Goal: Transaction & Acquisition: Book appointment/travel/reservation

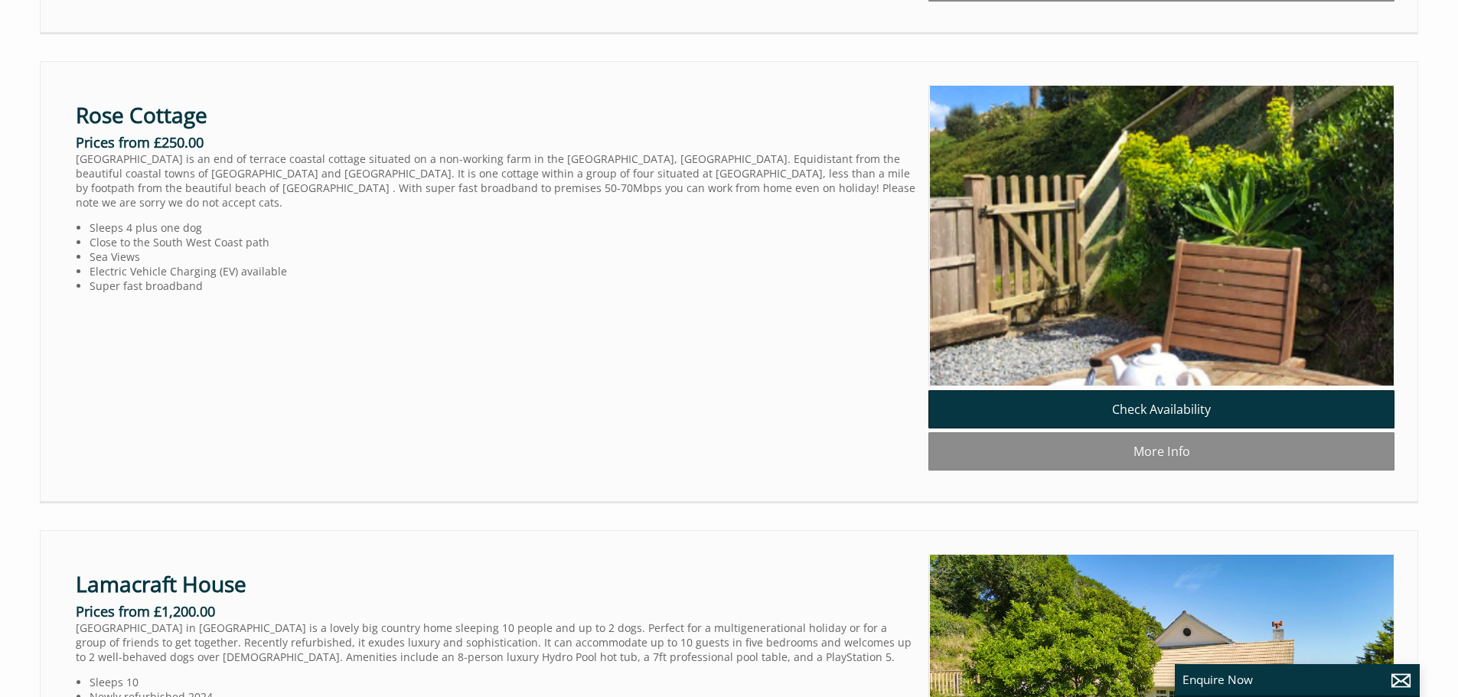
scroll to position [2024, 0]
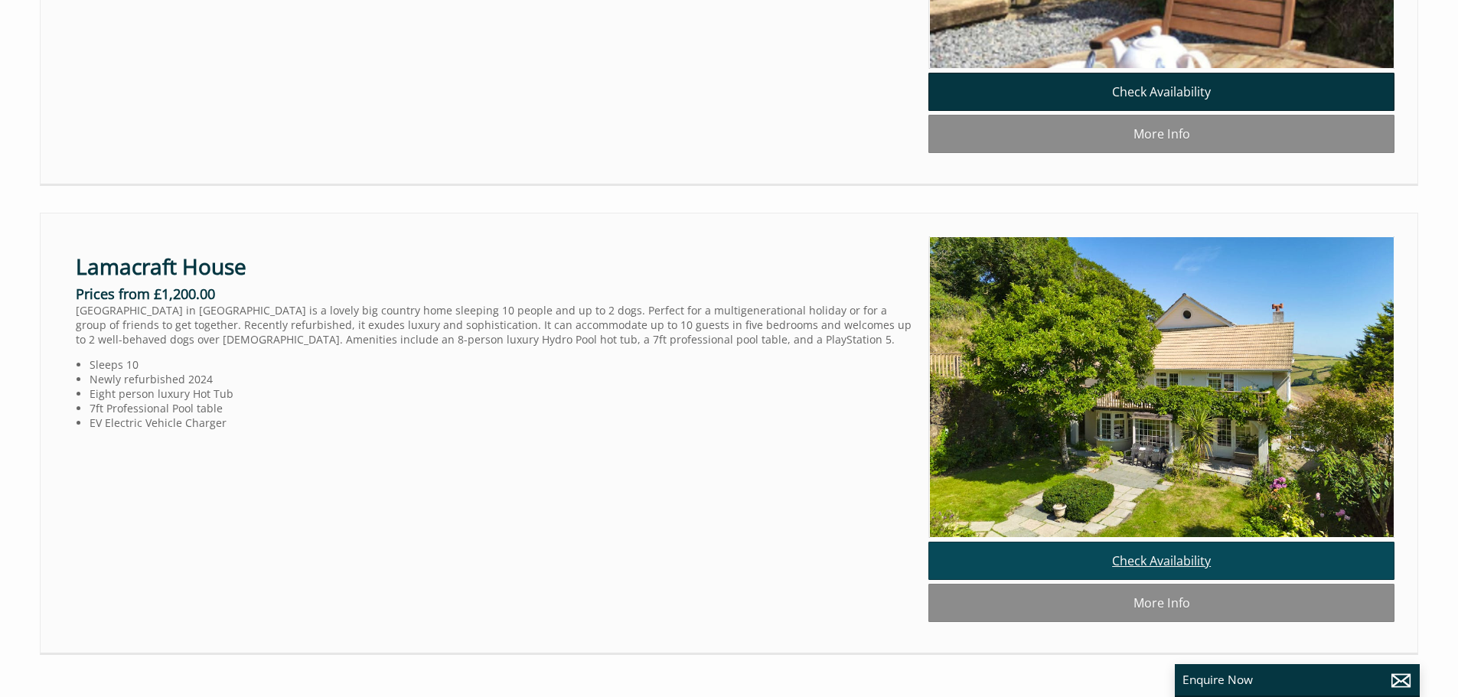
click at [1143, 580] on link "Check Availability" at bounding box center [1162, 561] width 466 height 38
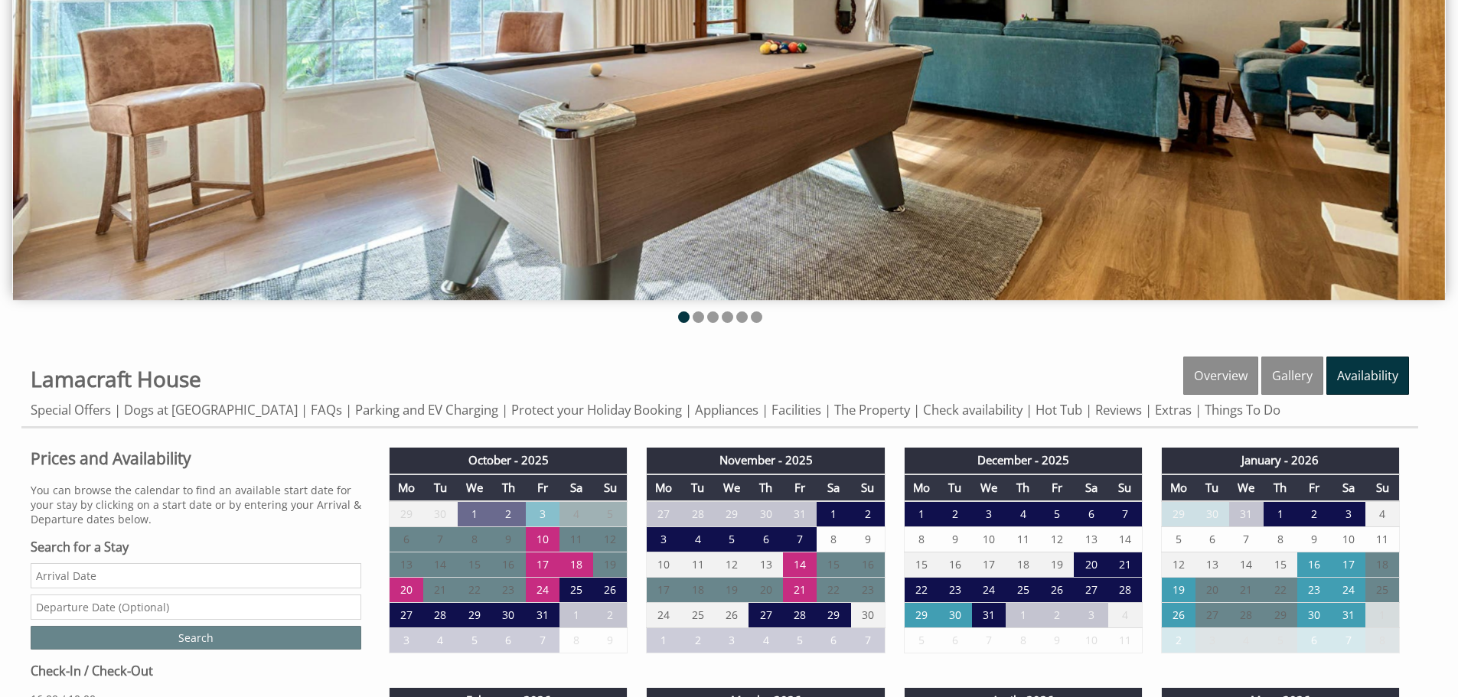
scroll to position [459, 0]
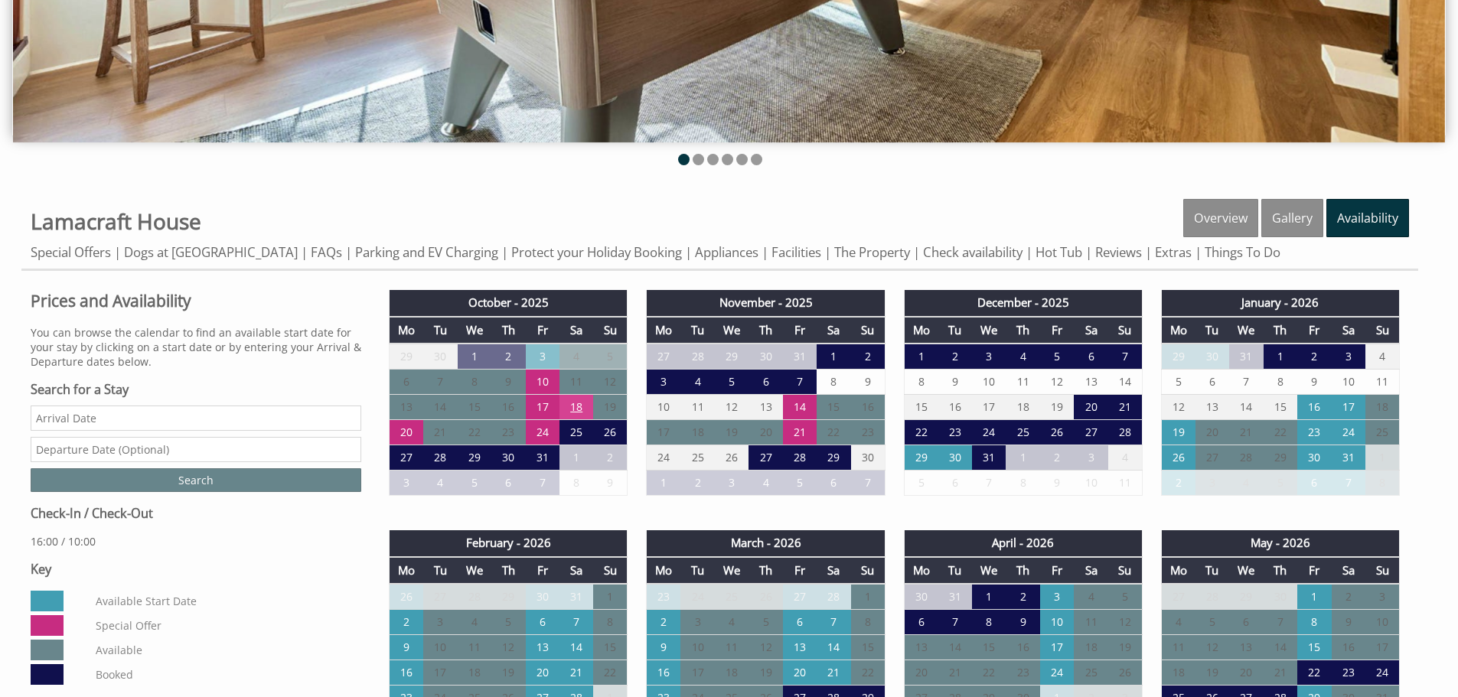
click at [574, 403] on td "18" at bounding box center [577, 407] width 34 height 25
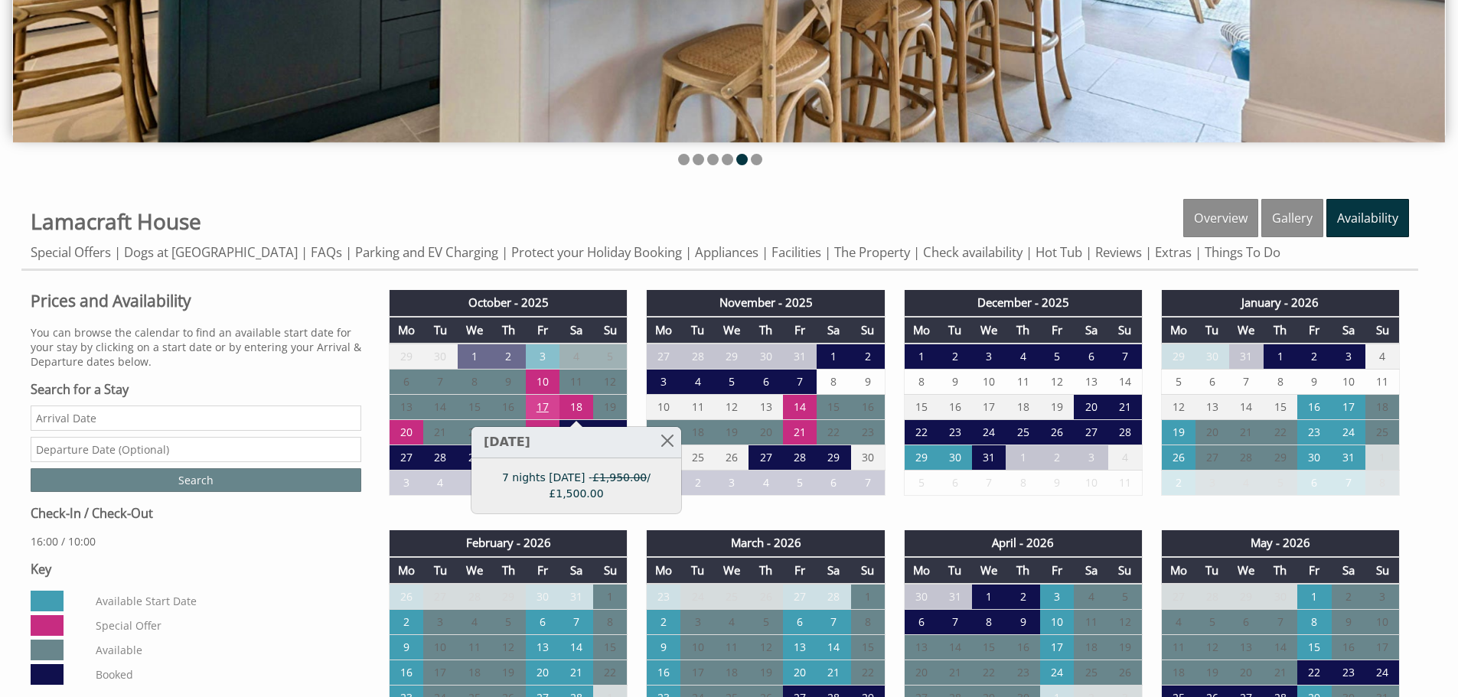
click at [541, 404] on td "17" at bounding box center [543, 407] width 34 height 25
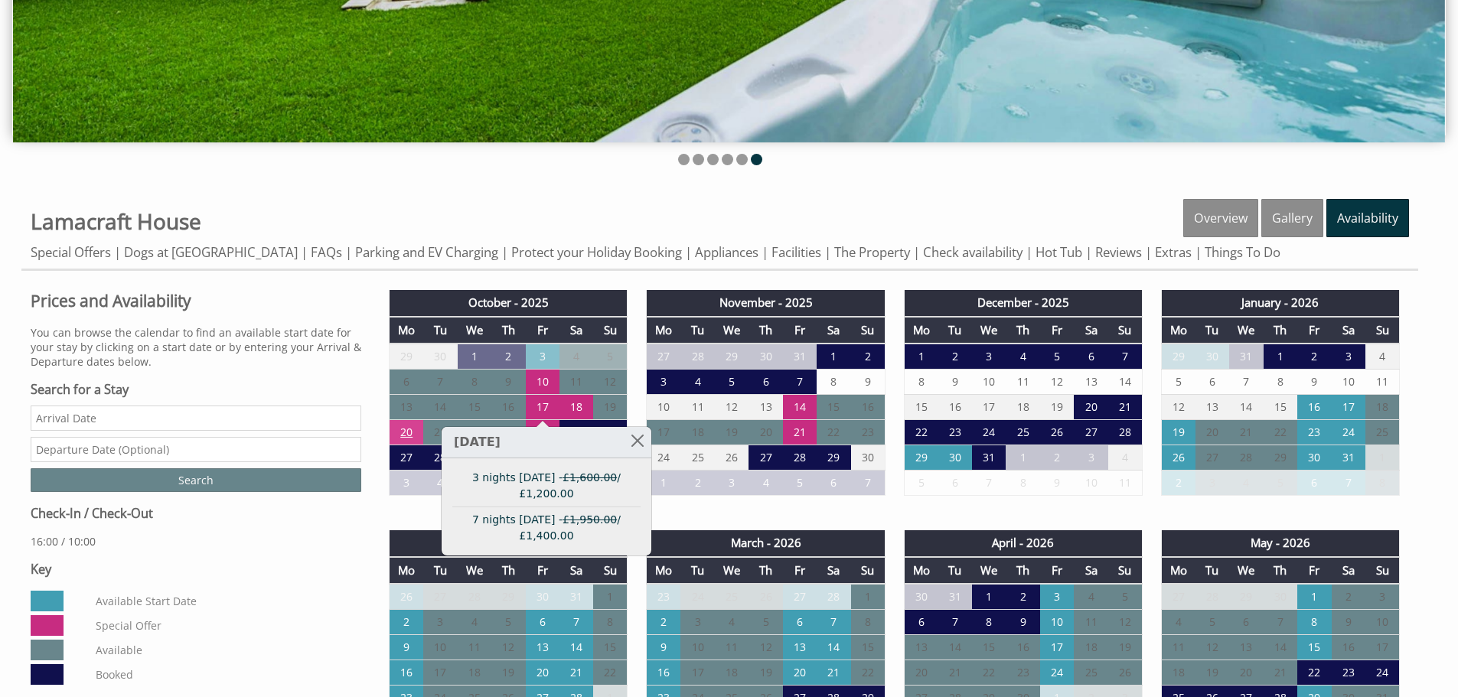
click at [394, 428] on td "20" at bounding box center [407, 432] width 34 height 25
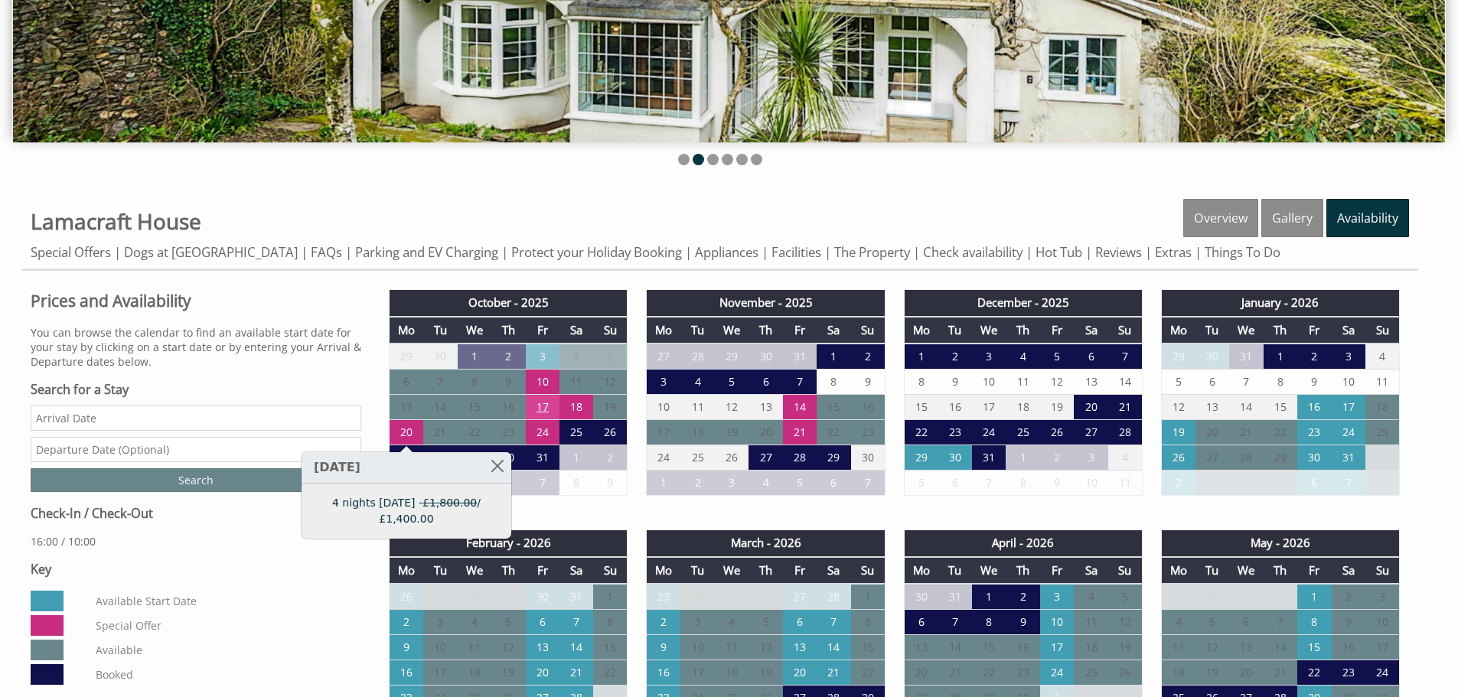
click at [544, 407] on td "17" at bounding box center [543, 407] width 34 height 25
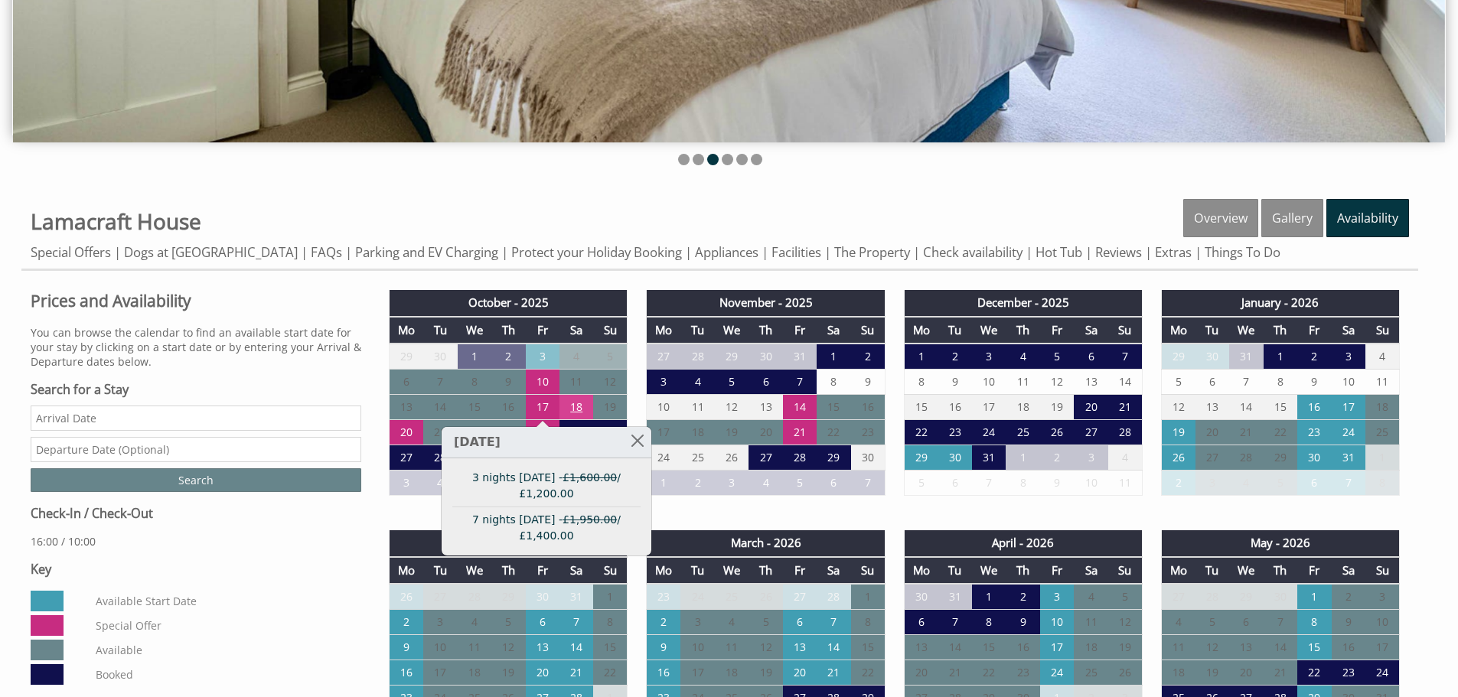
click at [585, 403] on td "18" at bounding box center [577, 407] width 34 height 25
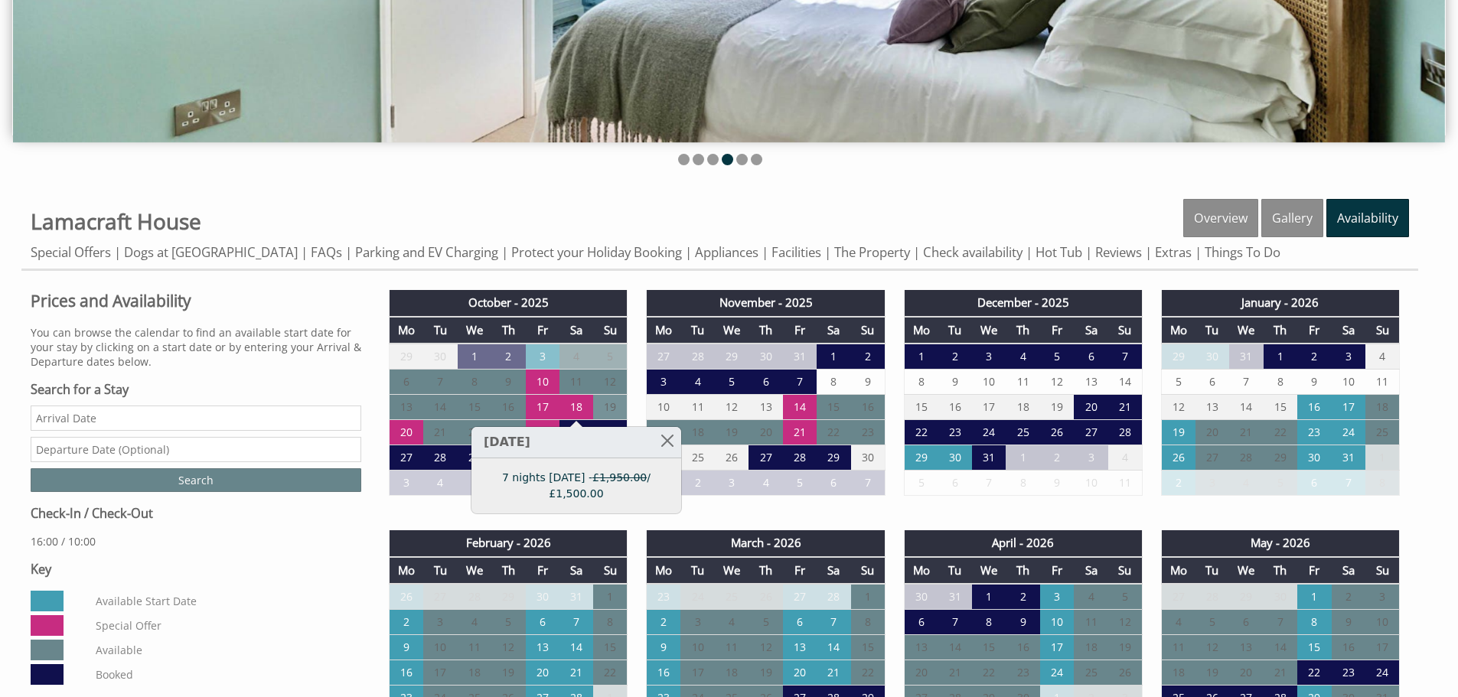
click at [612, 406] on td "19" at bounding box center [610, 407] width 34 height 25
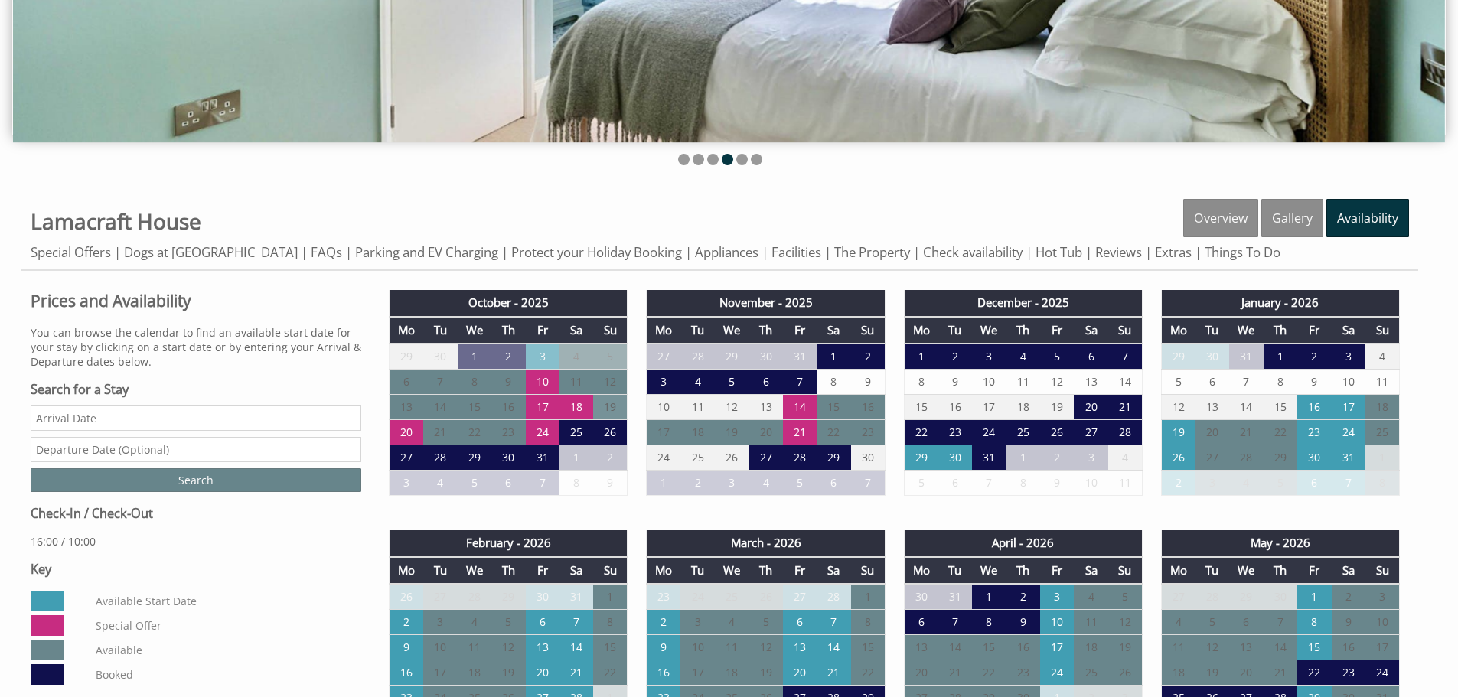
click at [610, 405] on td "19" at bounding box center [610, 407] width 34 height 25
click at [403, 435] on td "20" at bounding box center [407, 432] width 34 height 25
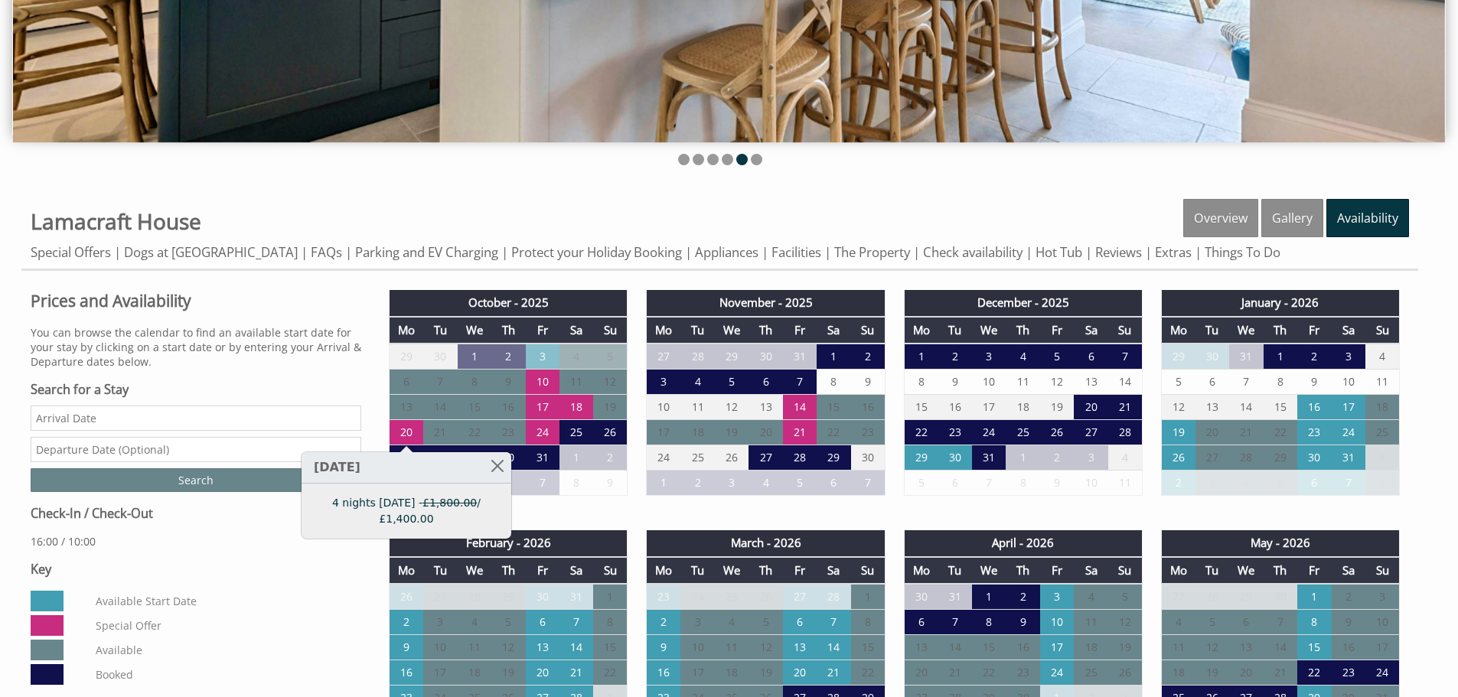
click at [311, 568] on h3 "Key" at bounding box center [196, 569] width 331 height 17
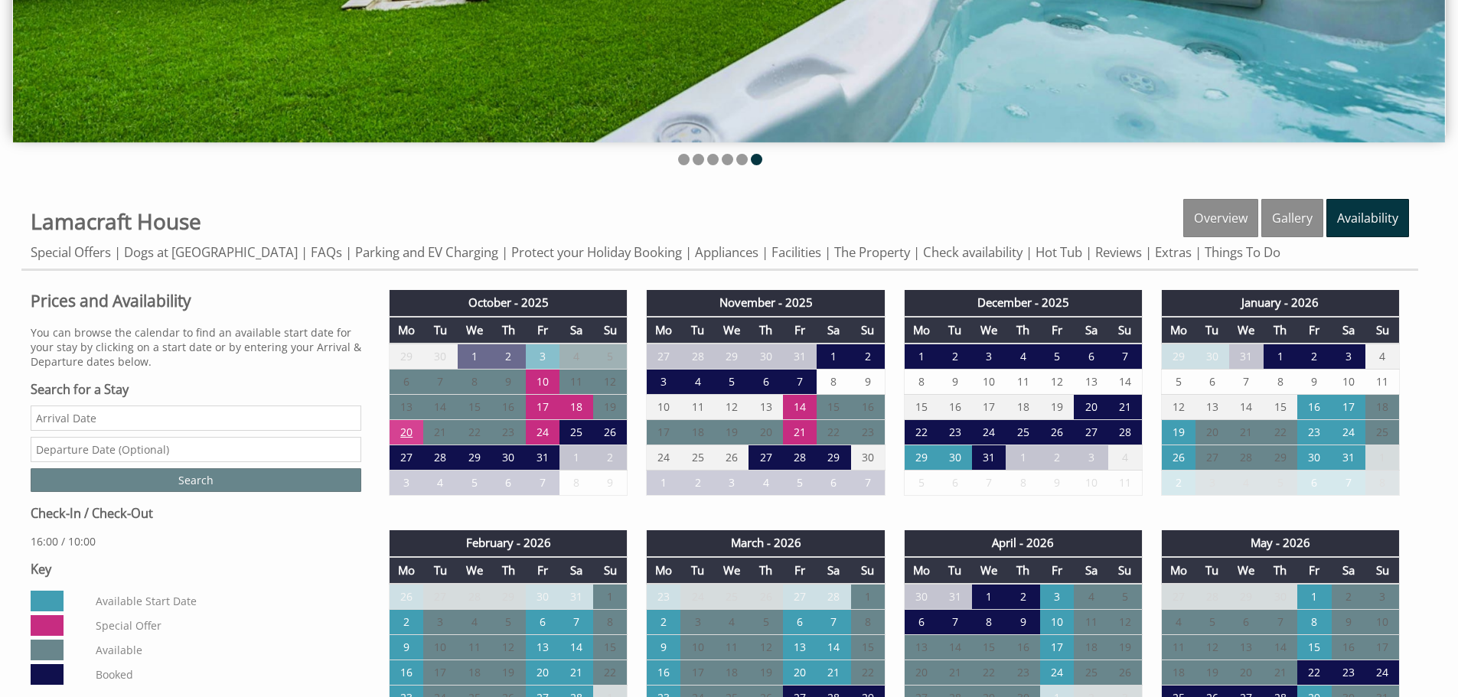
click at [411, 427] on td "20" at bounding box center [407, 432] width 34 height 25
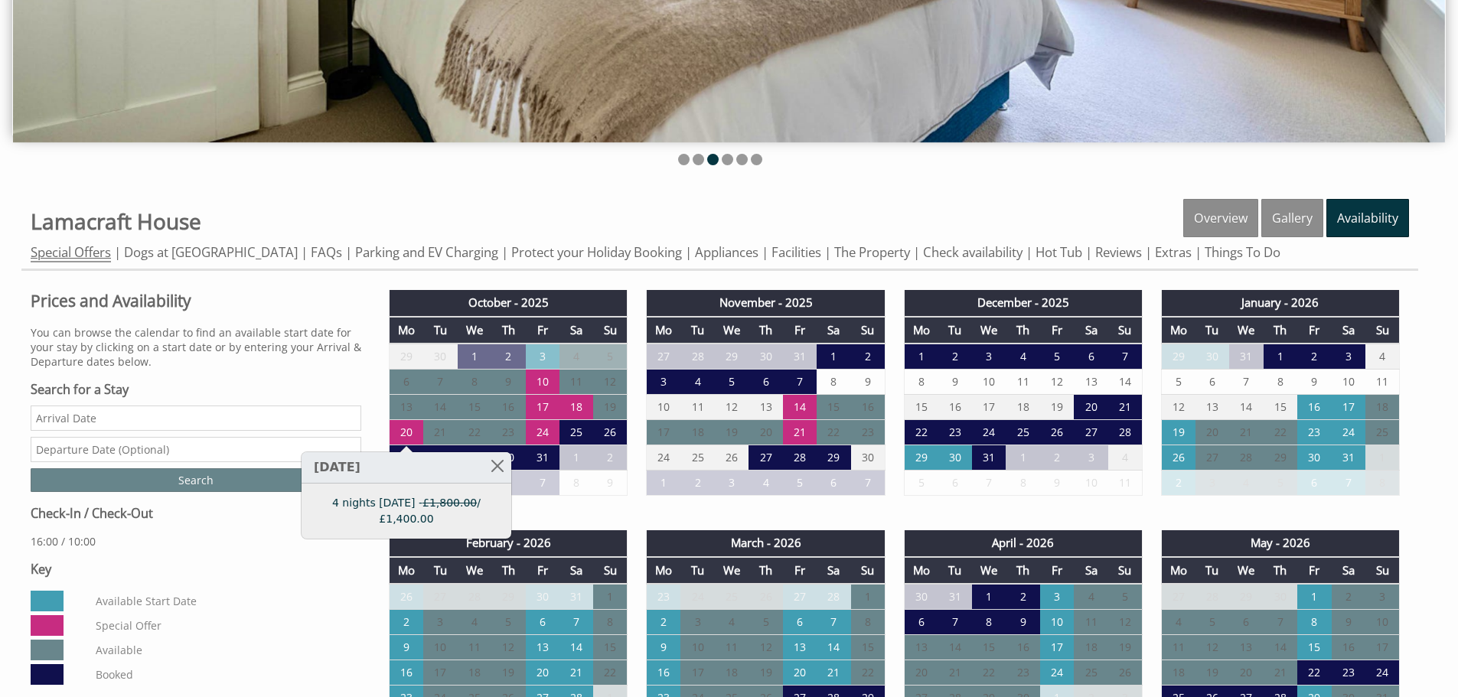
click at [100, 260] on link "Special Offers" at bounding box center [71, 252] width 80 height 19
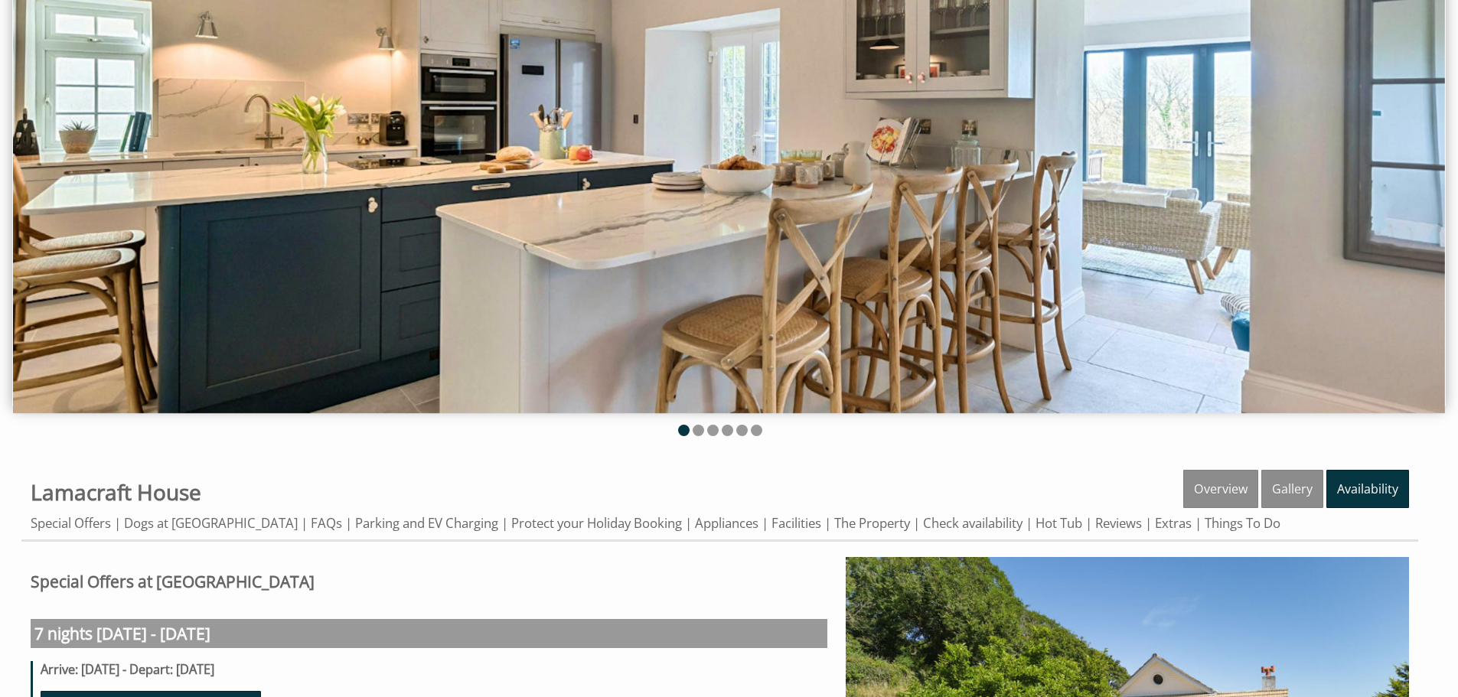
scroll to position [383, 0]
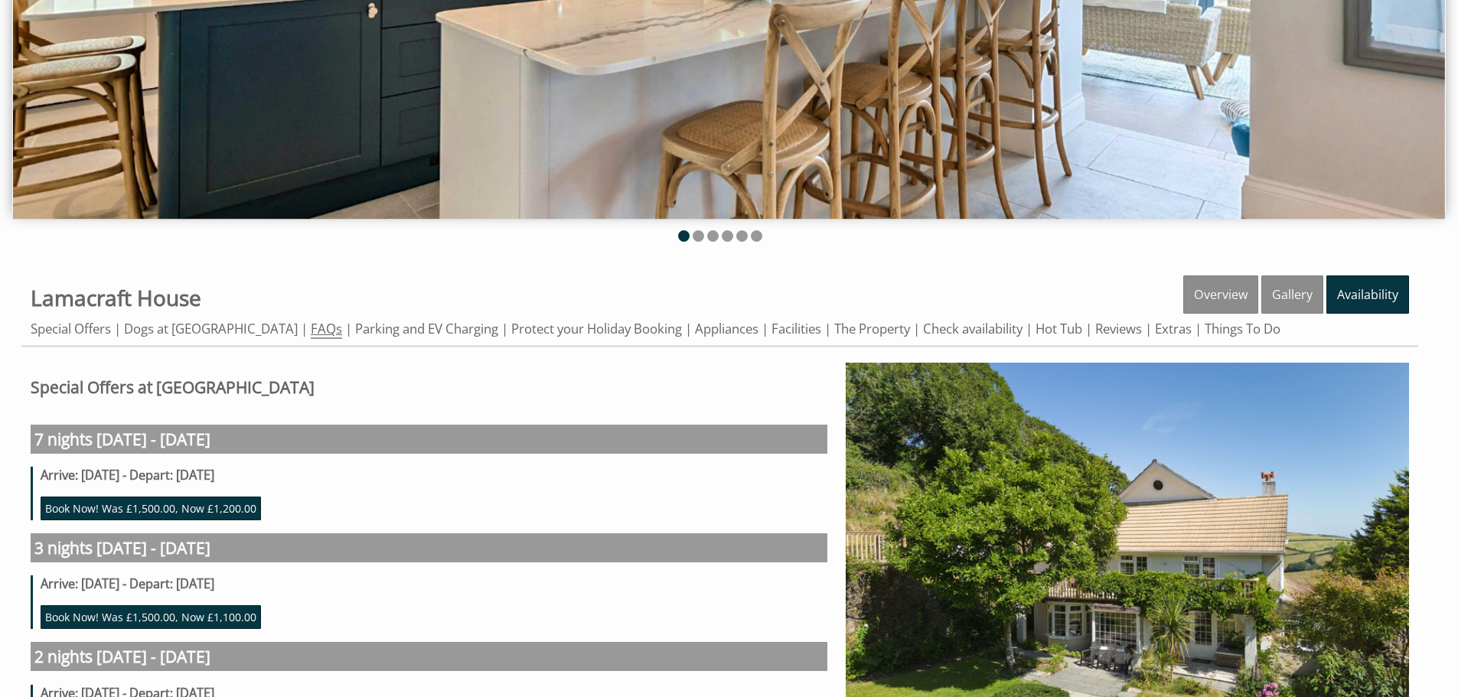
click at [311, 332] on link "FAQs" at bounding box center [326, 329] width 31 height 19
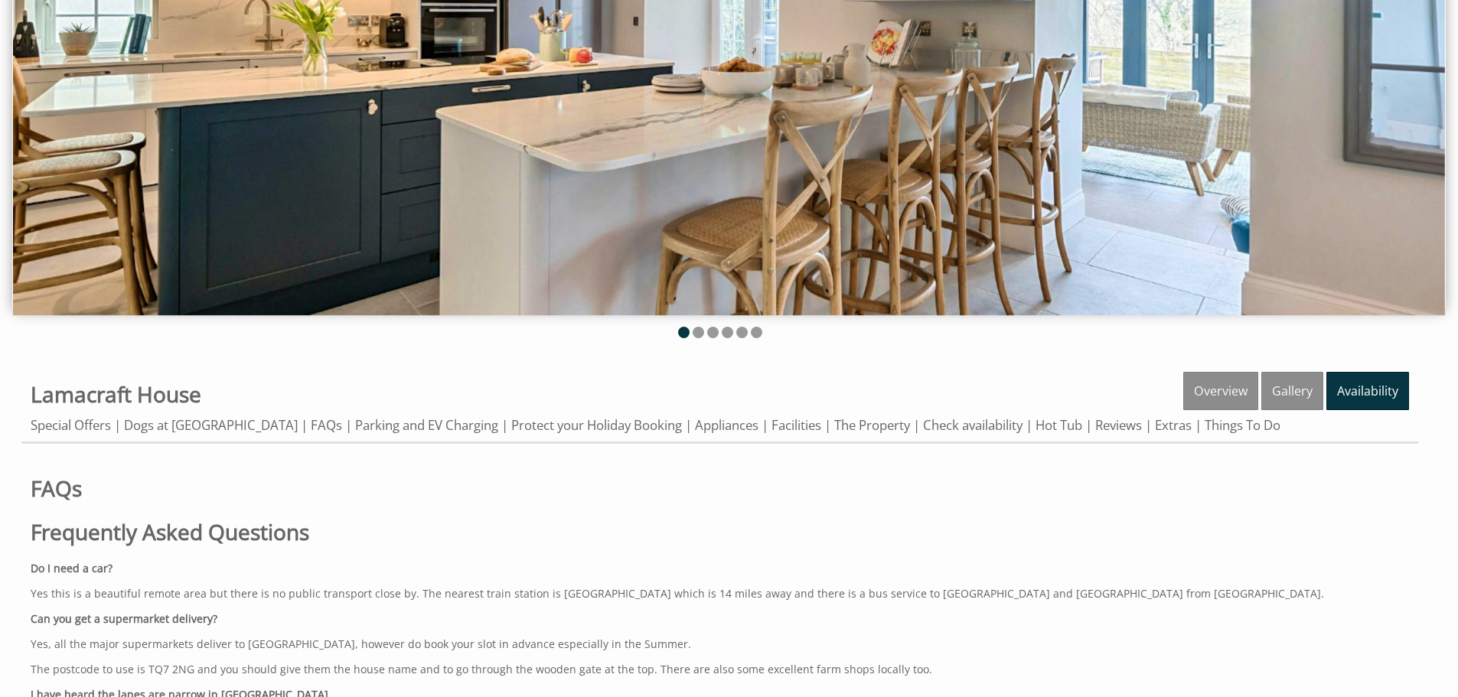
scroll to position [383, 0]
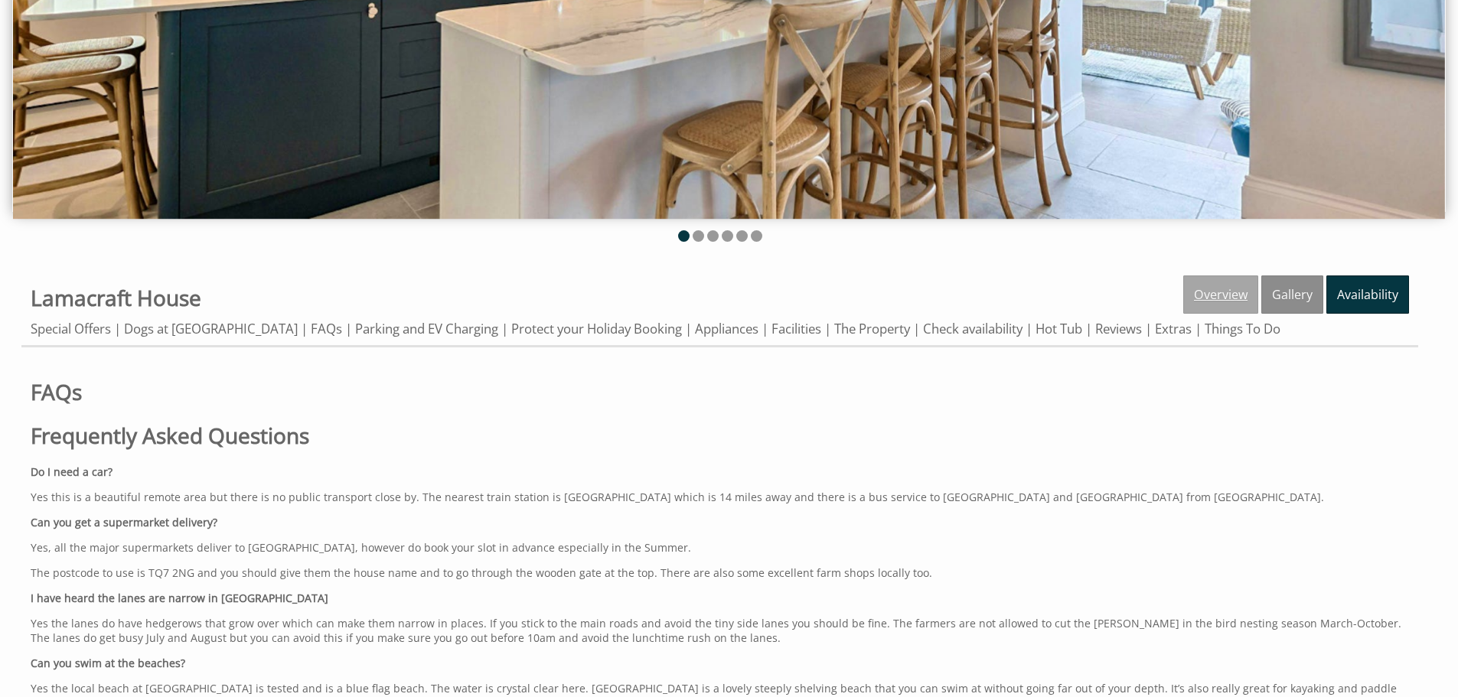
click at [1205, 299] on link "Overview" at bounding box center [1221, 295] width 75 height 38
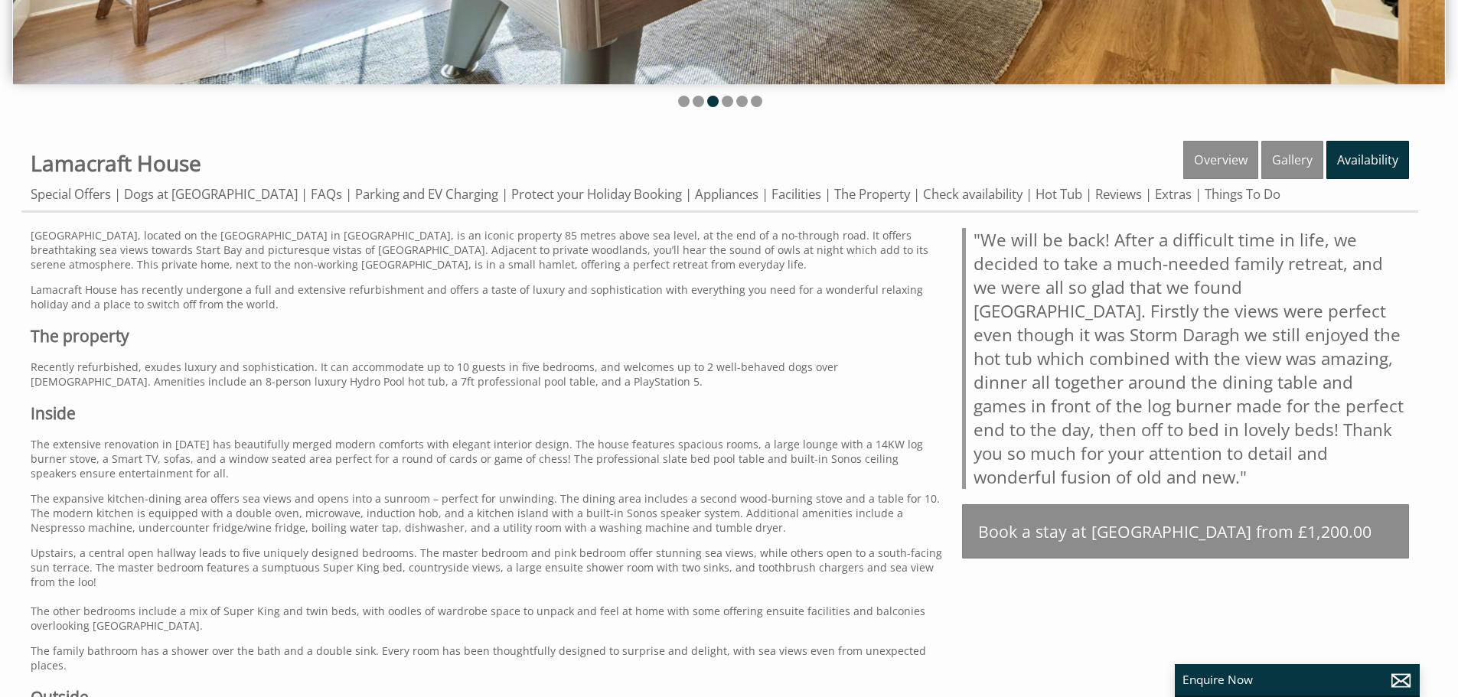
scroll to position [536, 0]
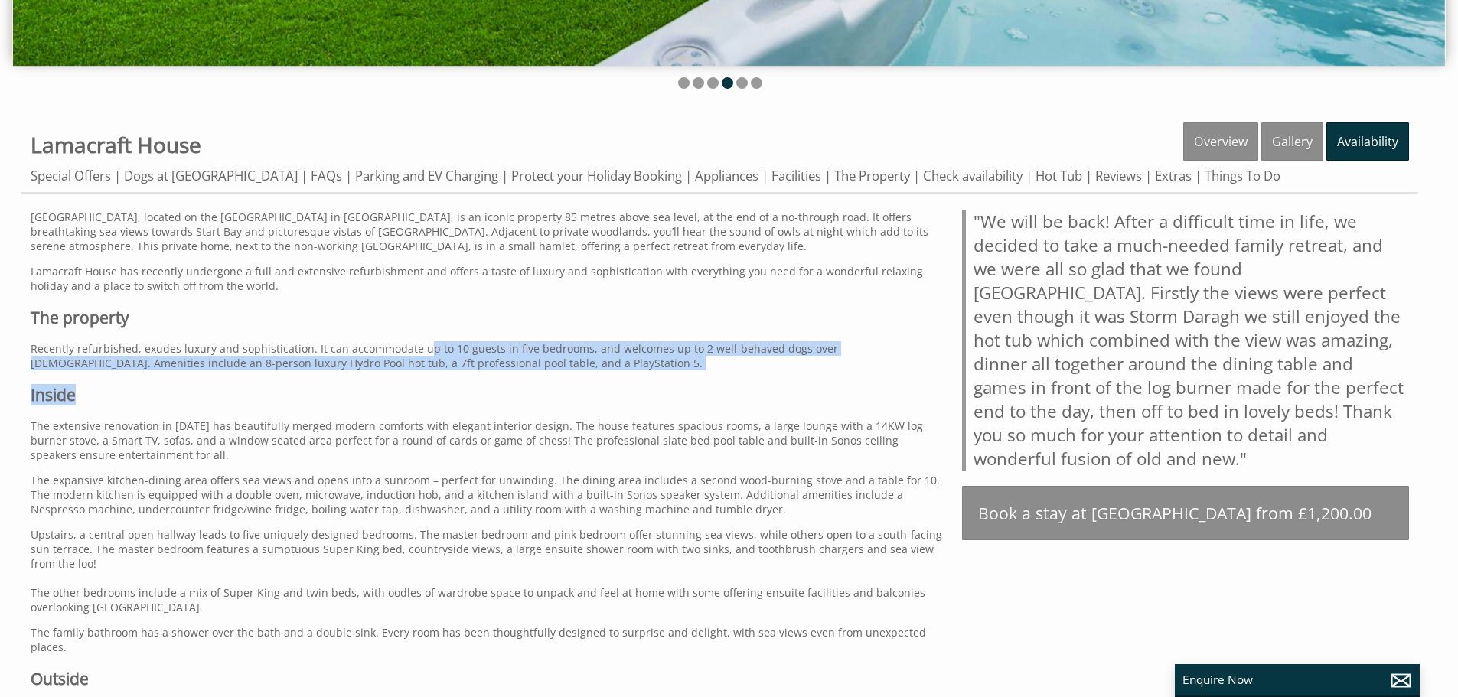
drag, startPoint x: 419, startPoint y: 348, endPoint x: 593, endPoint y: 371, distance: 175.3
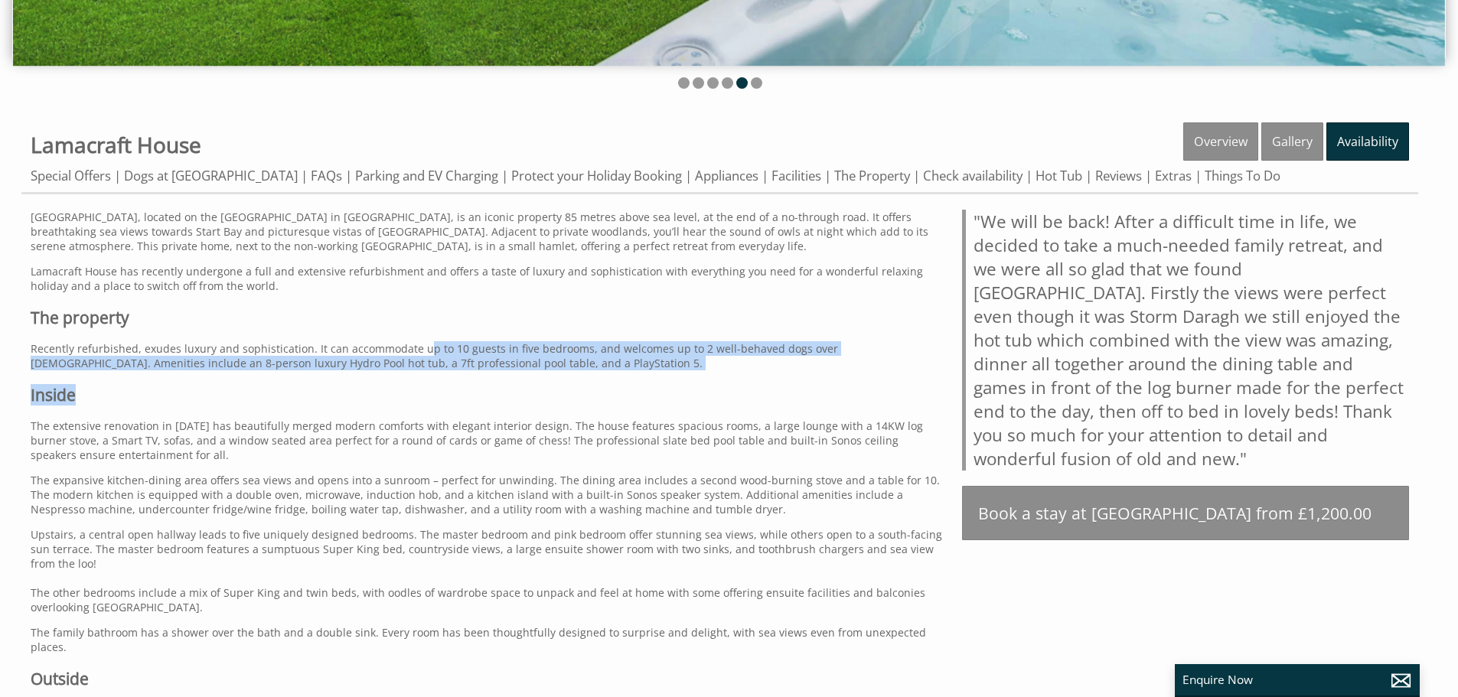
scroll to position [612, 0]
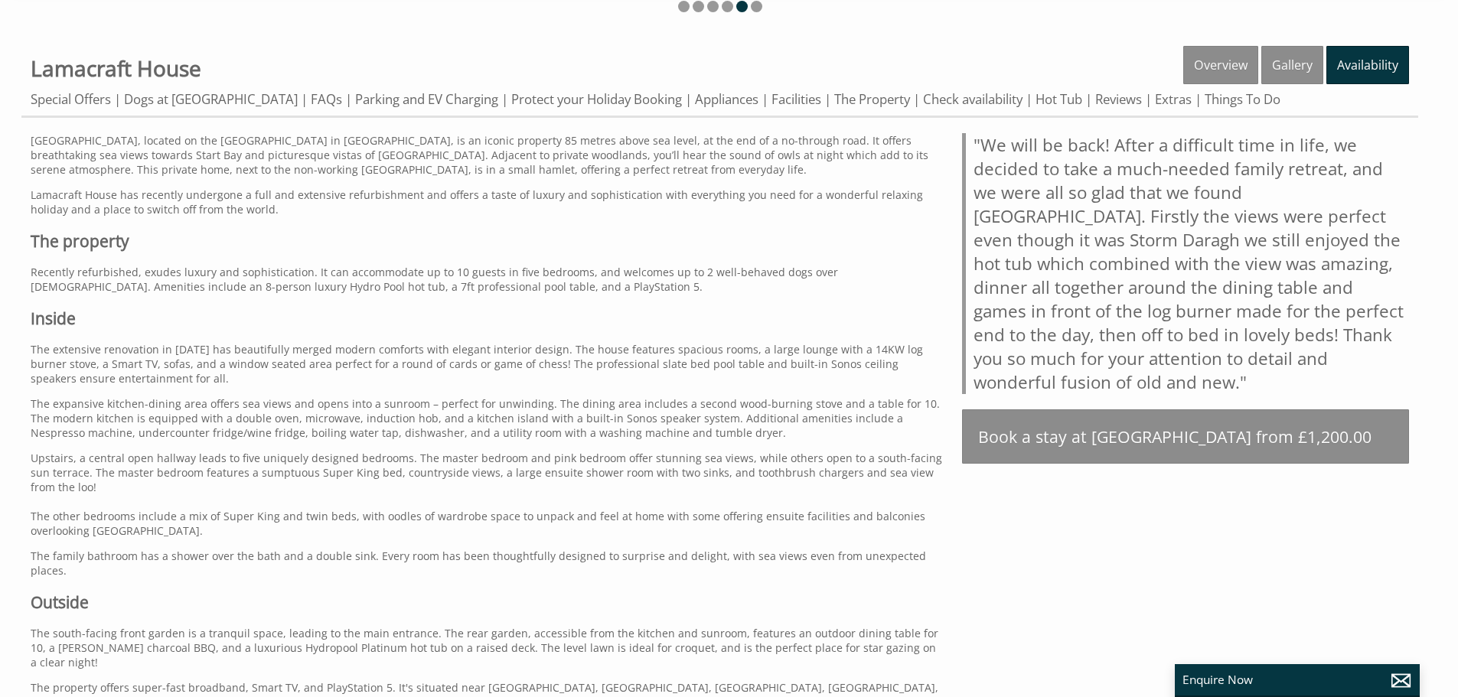
click at [240, 376] on p "The extensive renovation in [DATE] has beautifully merged modern comforts with …" at bounding box center [487, 364] width 913 height 44
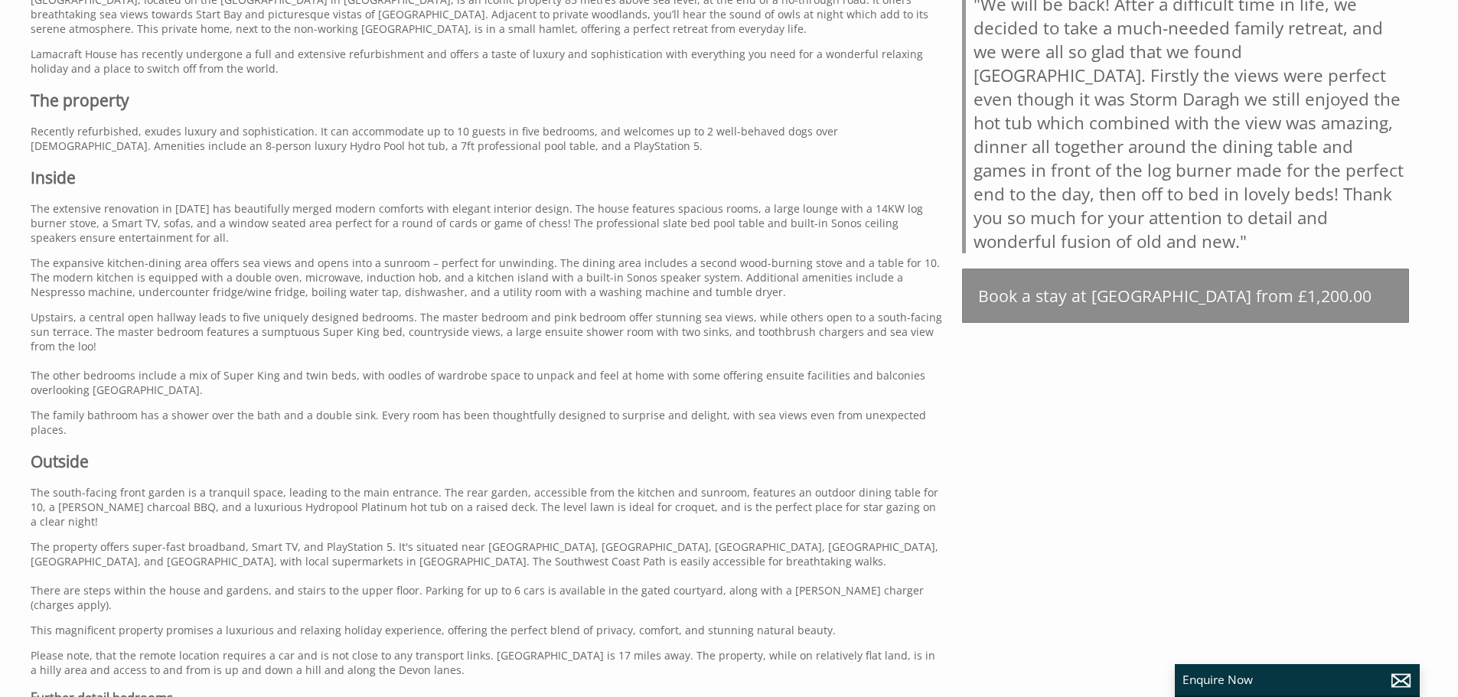
scroll to position [766, 0]
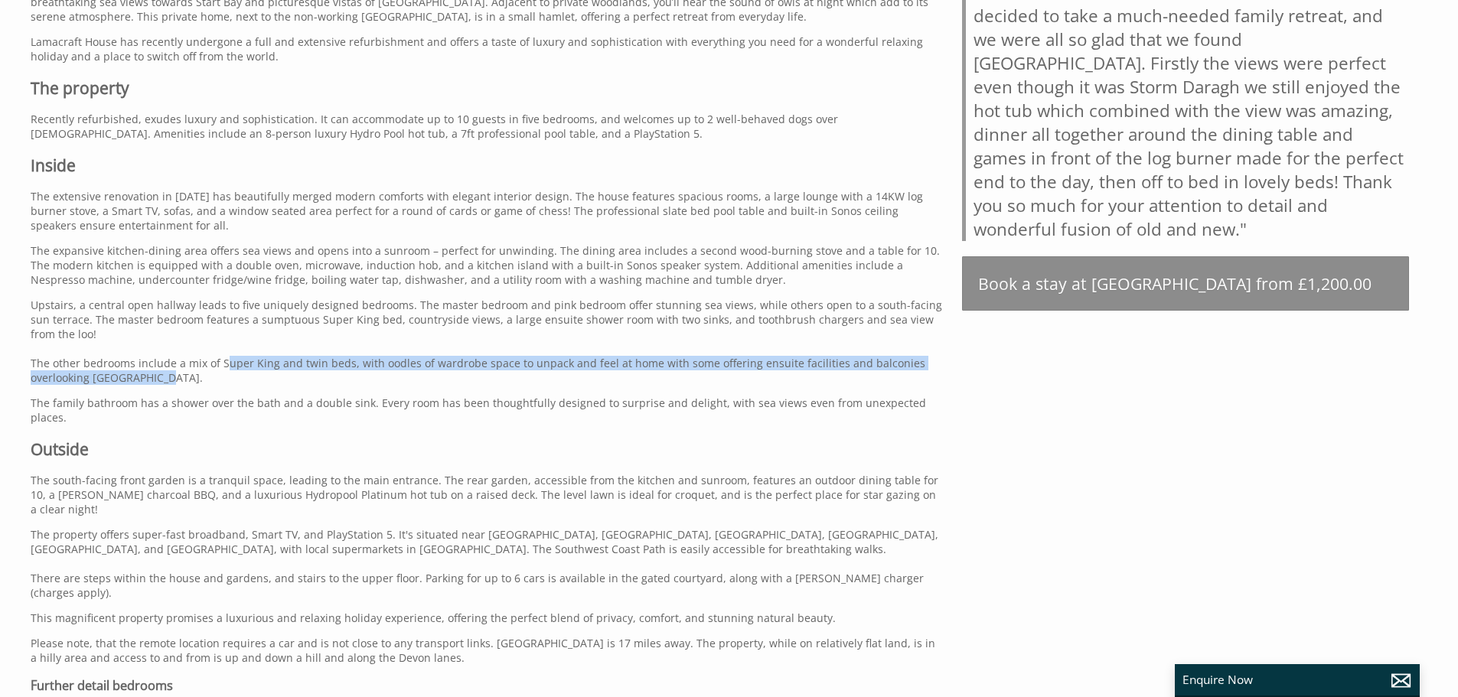
drag, startPoint x: 218, startPoint y: 367, endPoint x: 902, endPoint y: 377, distance: 683.8
click at [902, 377] on p "Upstairs, a central open hallway leads to five uniquely designed bedrooms. The …" at bounding box center [487, 341] width 913 height 87
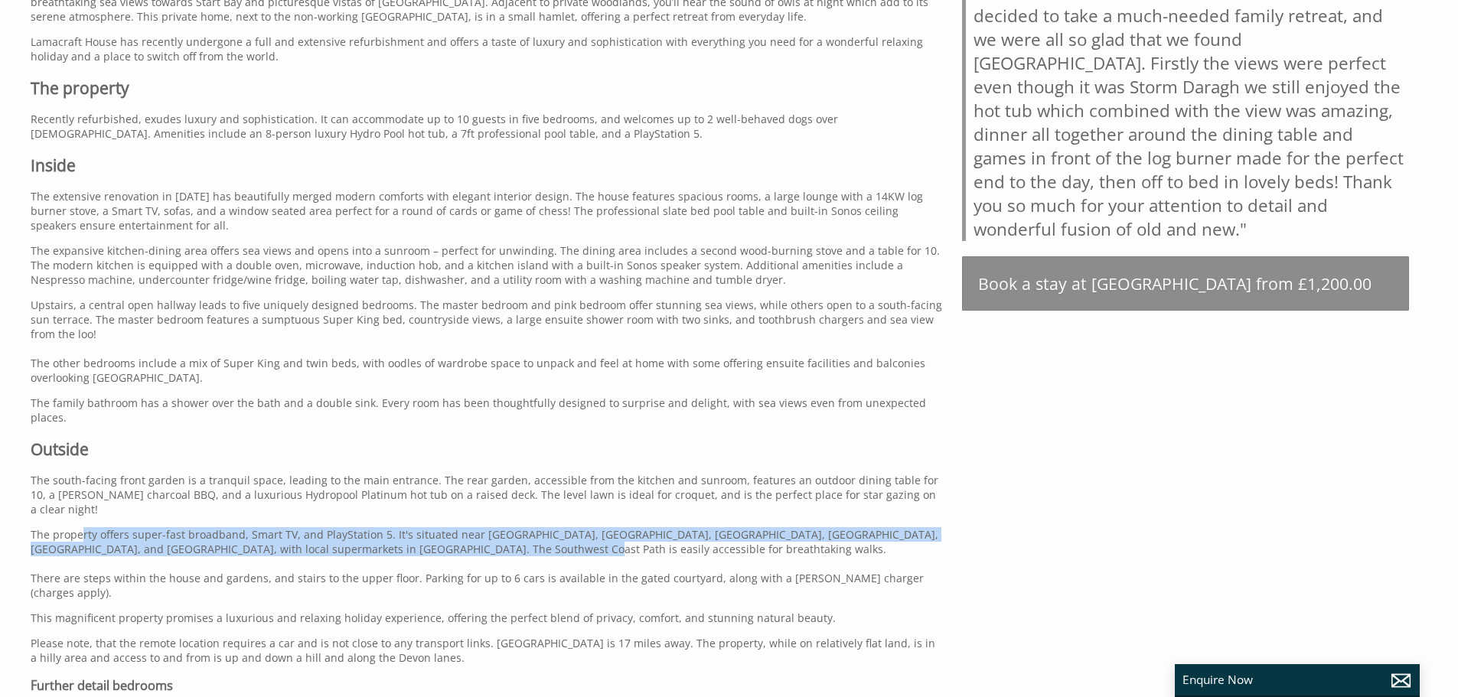
drag, startPoint x: 80, startPoint y: 511, endPoint x: 609, endPoint y: 521, distance: 529.1
click at [609, 528] on p "The property offers super-fast broadband, Smart TV, and PlayStation 5. It's sit…" at bounding box center [487, 564] width 913 height 73
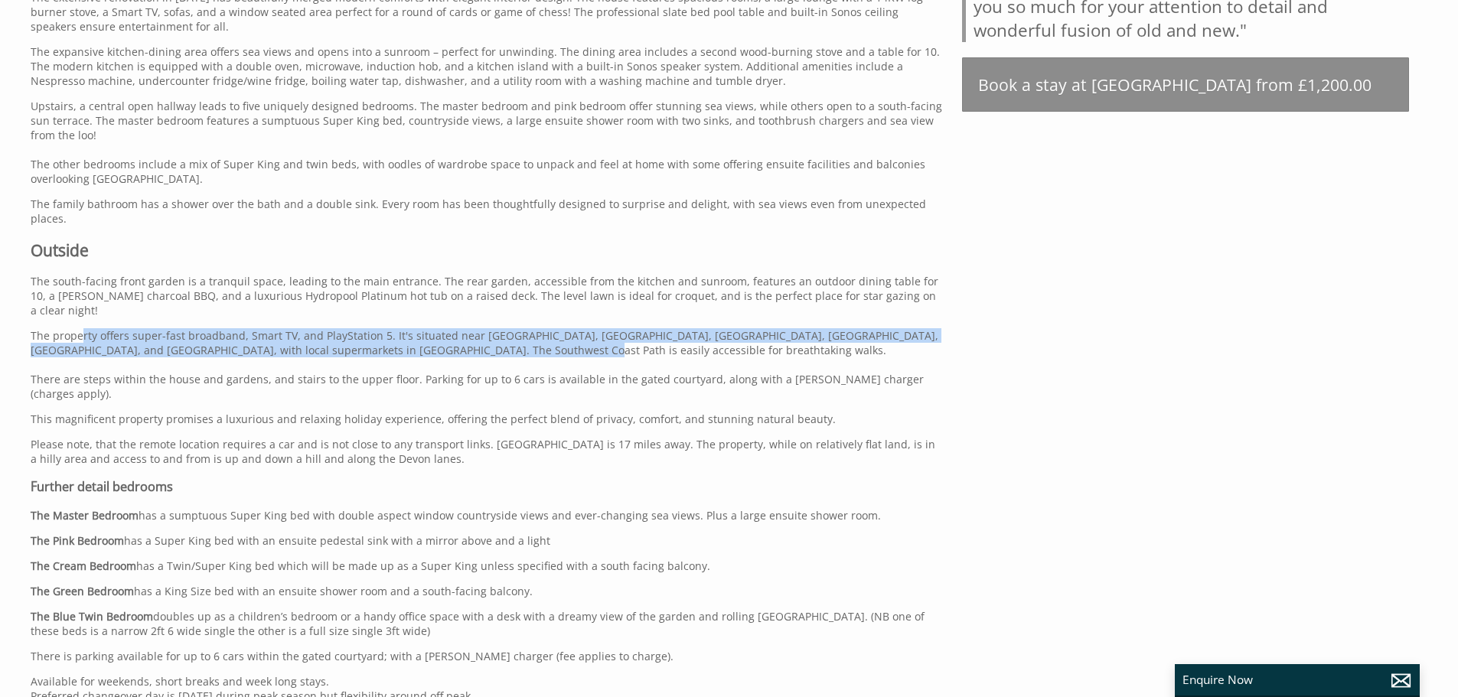
scroll to position [1072, 0]
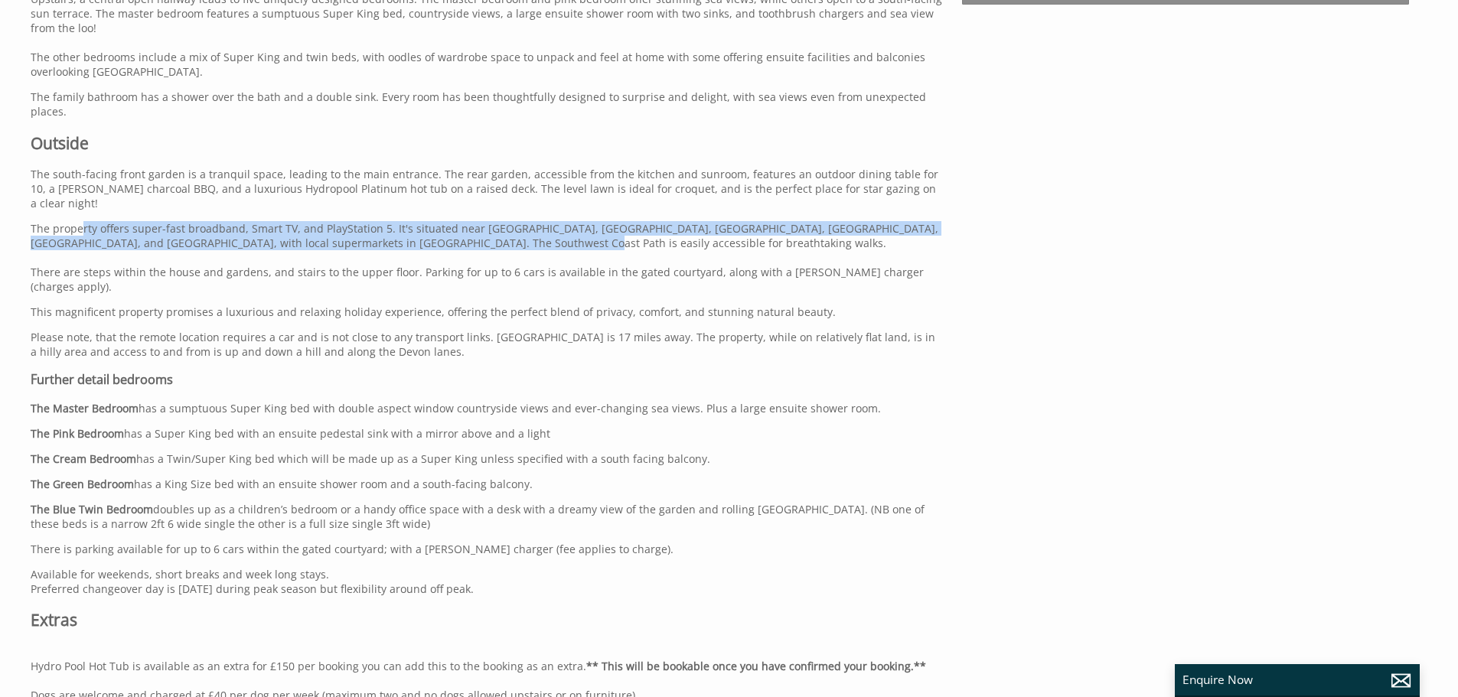
drag, startPoint x: 198, startPoint y: 368, endPoint x: 874, endPoint y: 365, distance: 675.3
click at [874, 401] on p "The Master Bedroom has a sumptuous Super King bed with double aspect window cou…" at bounding box center [487, 408] width 913 height 15
drag, startPoint x: 145, startPoint y: 397, endPoint x: 573, endPoint y: 385, distance: 428.1
click at [573, 426] on p "The Pink Bedroom has a Super King bed with an ensuite pedestal sink with a mirr…" at bounding box center [487, 433] width 913 height 15
drag, startPoint x: 173, startPoint y: 417, endPoint x: 721, endPoint y: 416, distance: 548.2
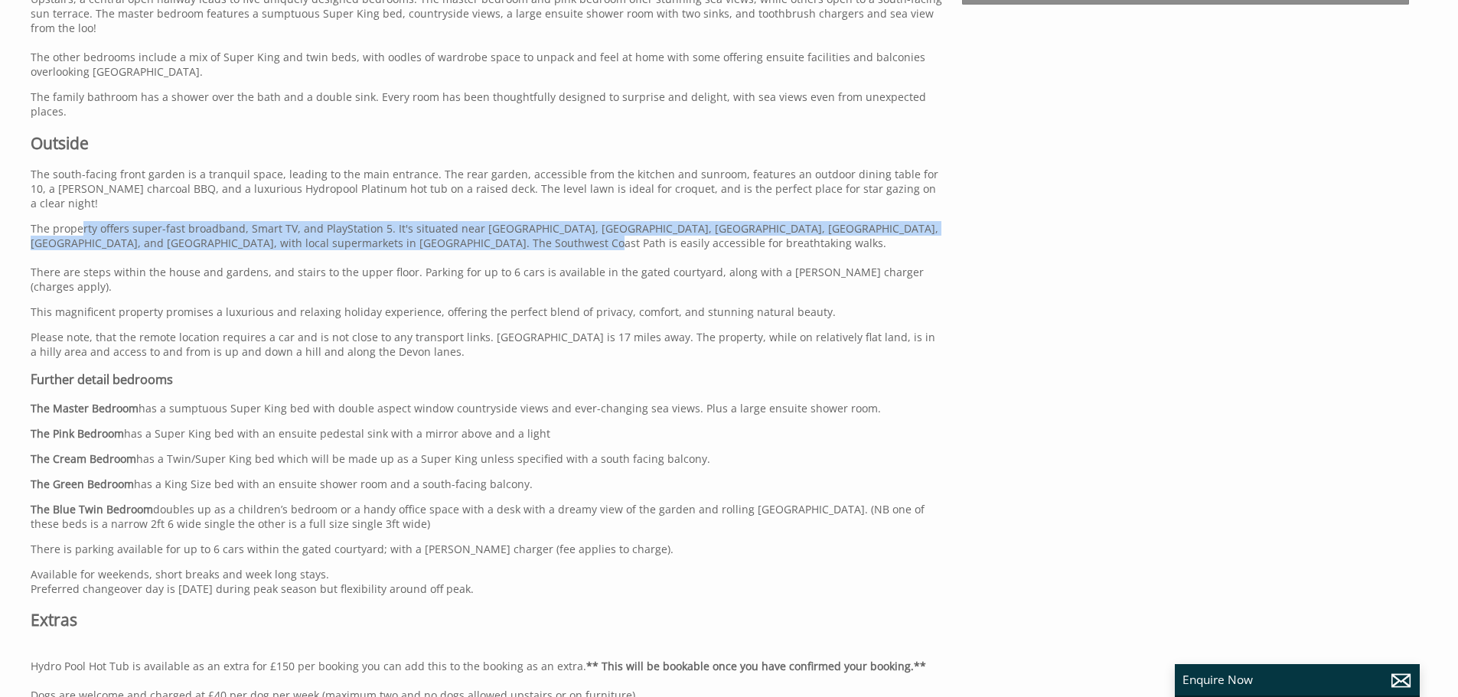
click at [721, 452] on p "The Cream Bedroom has a Twin/Super King bed which will be made up as a Super Ki…" at bounding box center [487, 459] width 913 height 15
drag, startPoint x: 142, startPoint y: 446, endPoint x: 593, endPoint y: 442, distance: 451.0
click at [593, 477] on p "The Green Bedroom has a King Size bed with an ensuite shower room and a south-f…" at bounding box center [487, 484] width 913 height 15
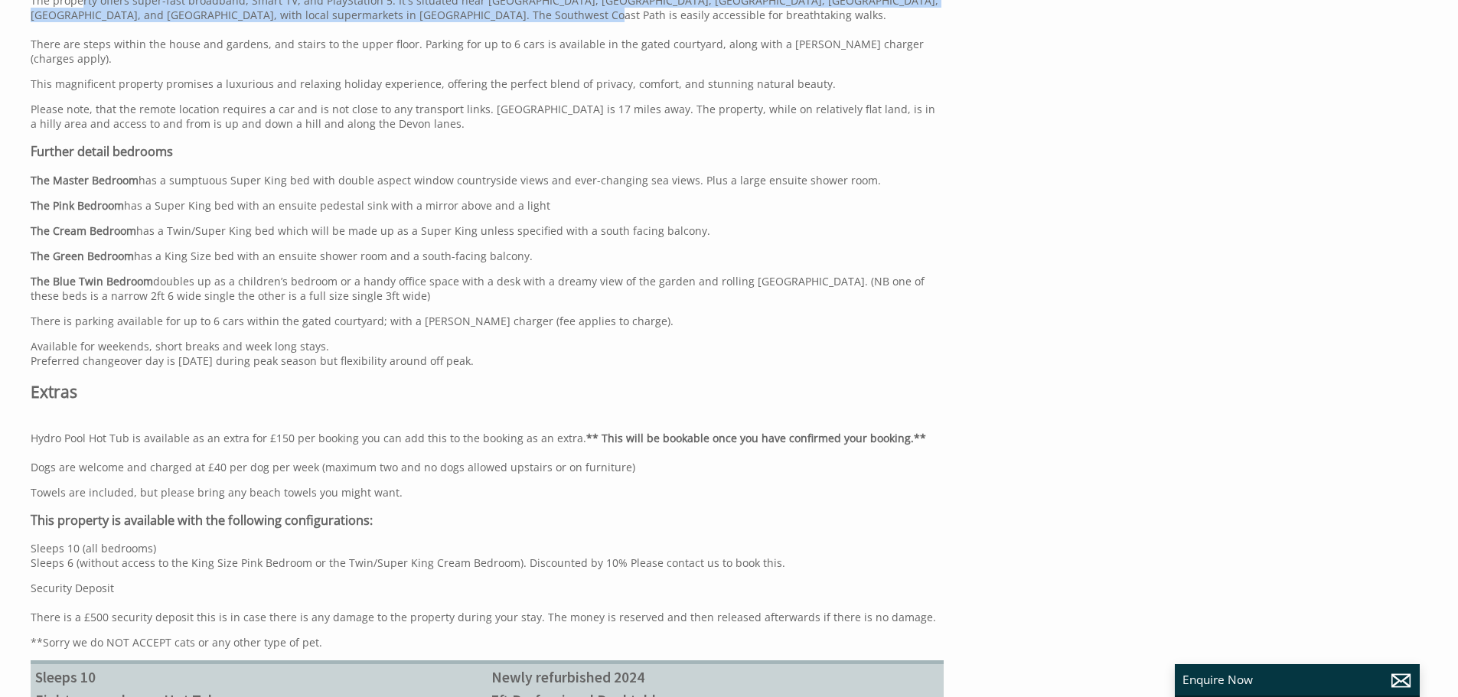
scroll to position [1302, 0]
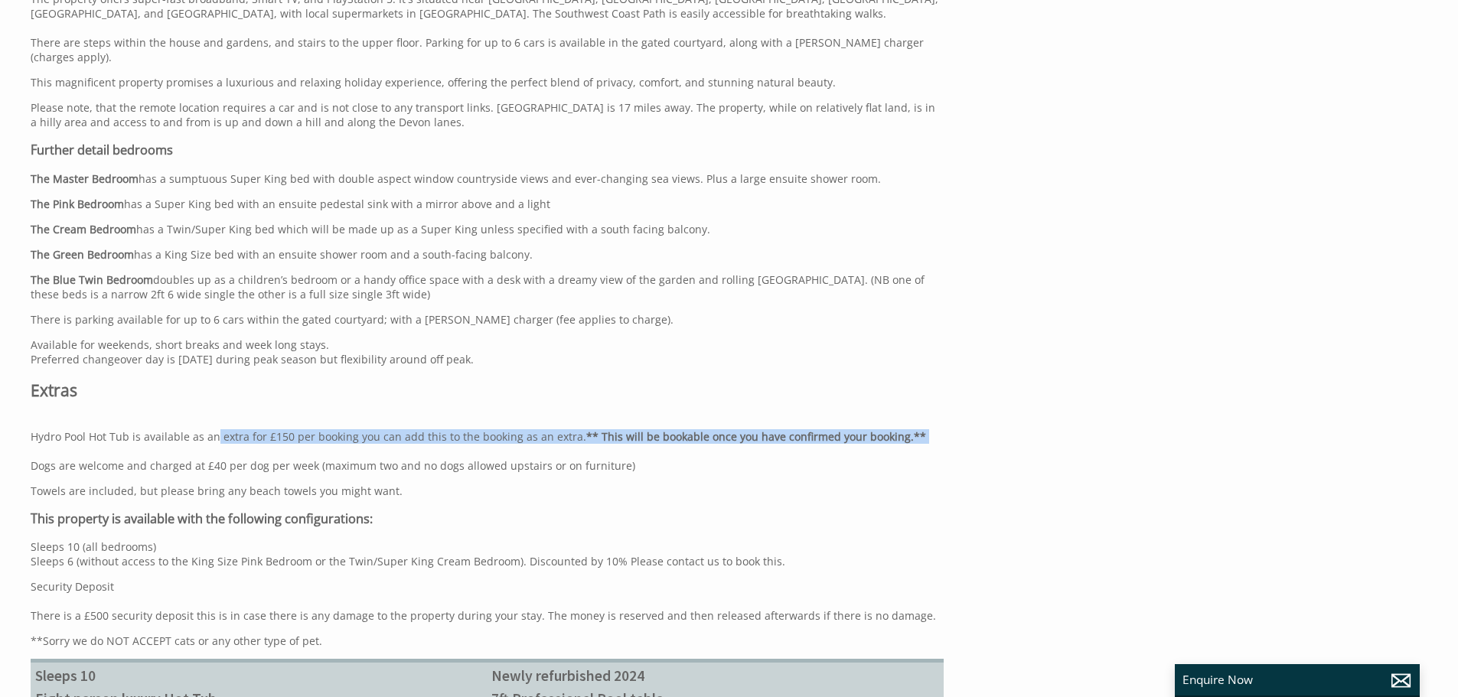
drag, startPoint x: 211, startPoint y: 396, endPoint x: 475, endPoint y: 402, distance: 263.4
click at [475, 415] on p "Hydro Pool Hot Tub is available as an extra for £150 per booking you can add th…" at bounding box center [487, 444] width 913 height 58
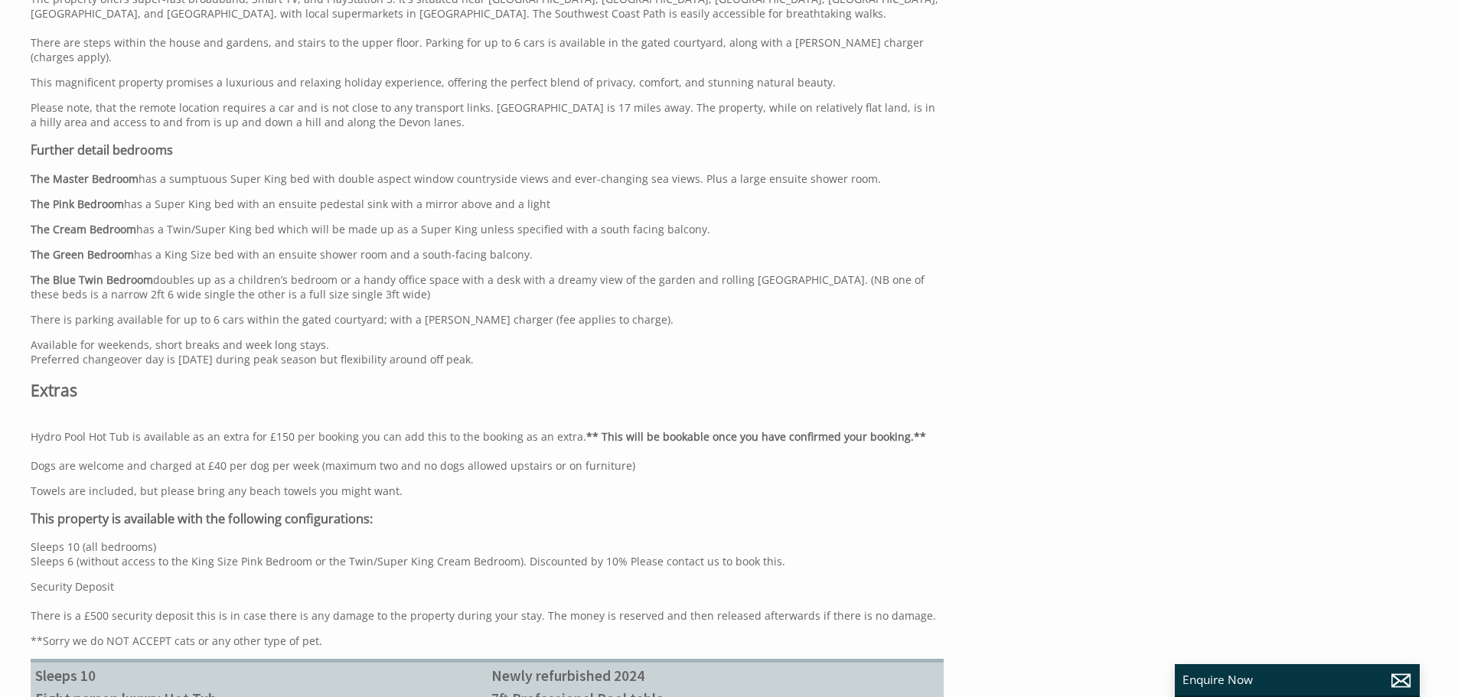
click at [125, 430] on div "[GEOGRAPHIC_DATA], located on the [GEOGRAPHIC_DATA] in [GEOGRAPHIC_DATA], is an…" at bounding box center [487, 51] width 913 height 1215
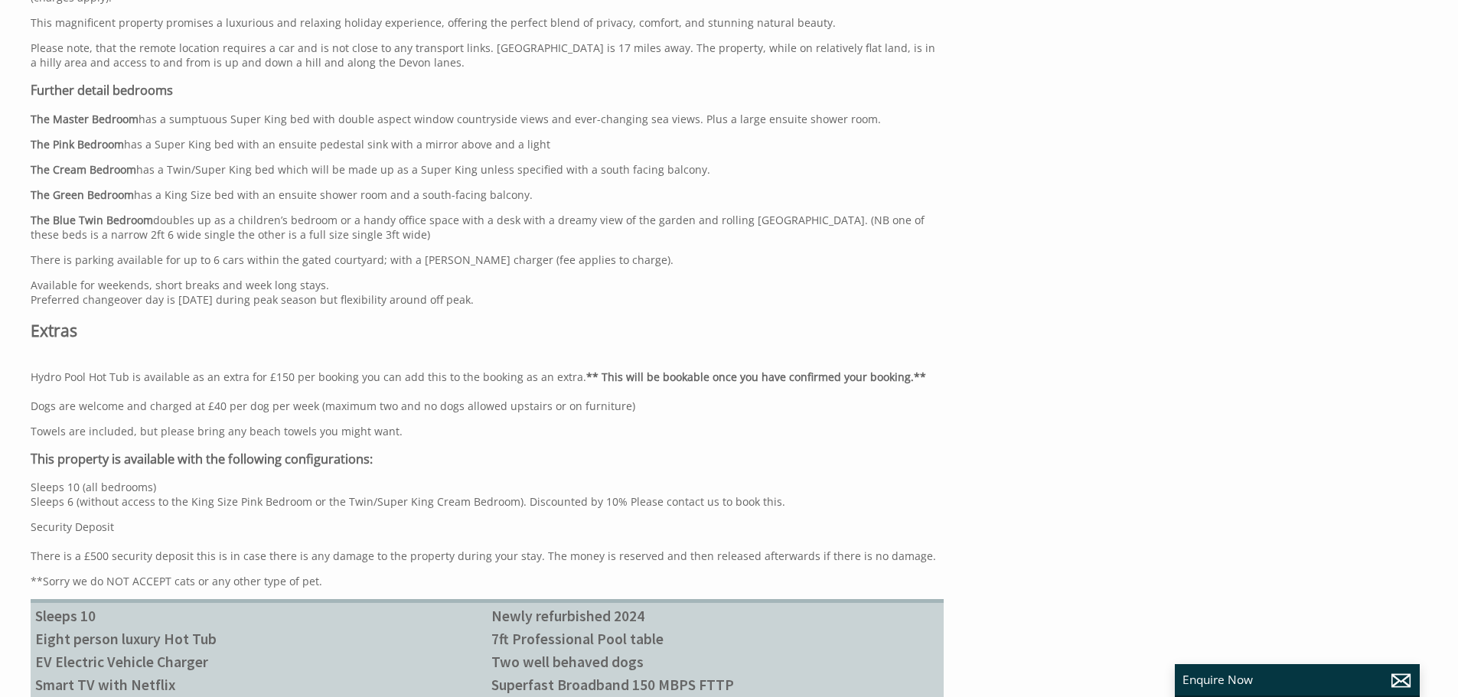
scroll to position [1378, 0]
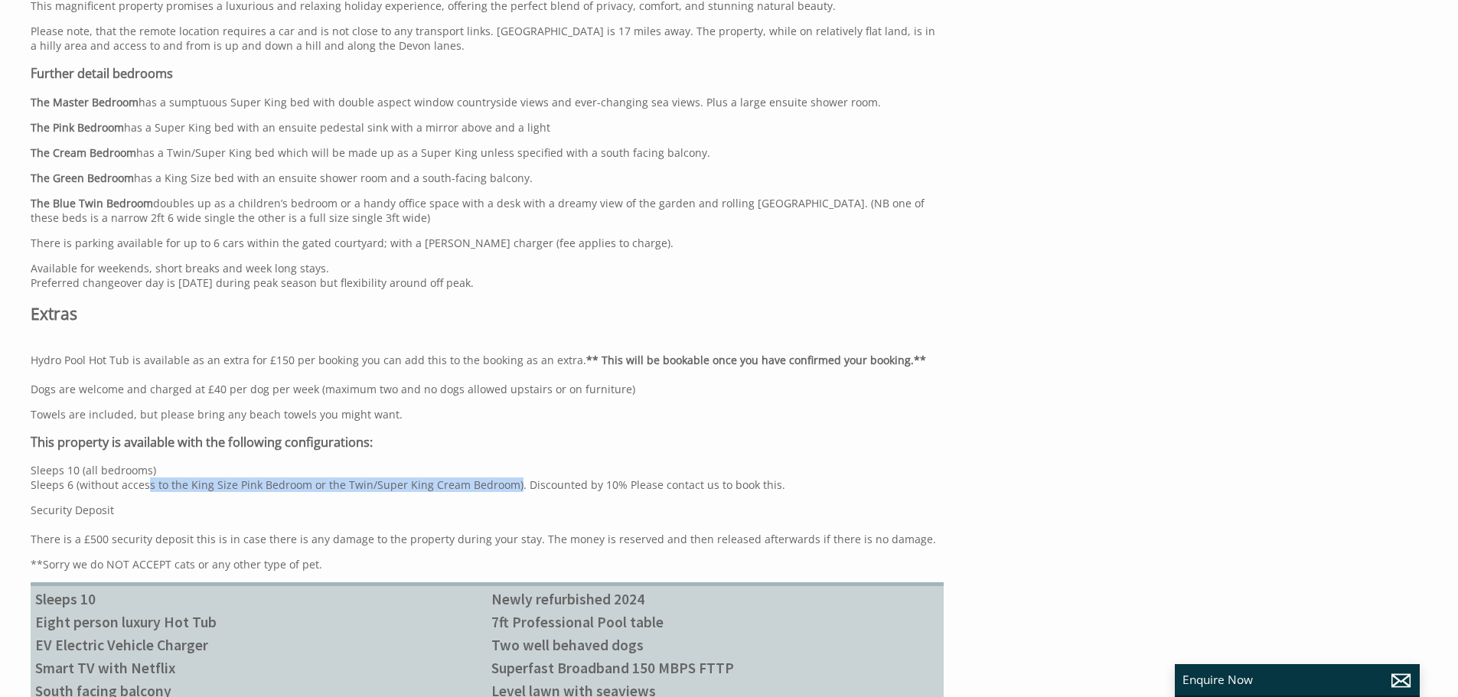
drag, startPoint x: 140, startPoint y: 443, endPoint x: 505, endPoint y: 443, distance: 365.2
click at [505, 463] on p "Sleeps 10 (all bedrooms) Sleeps 6 (without access to the King Size Pink Bedroom…" at bounding box center [487, 477] width 913 height 29
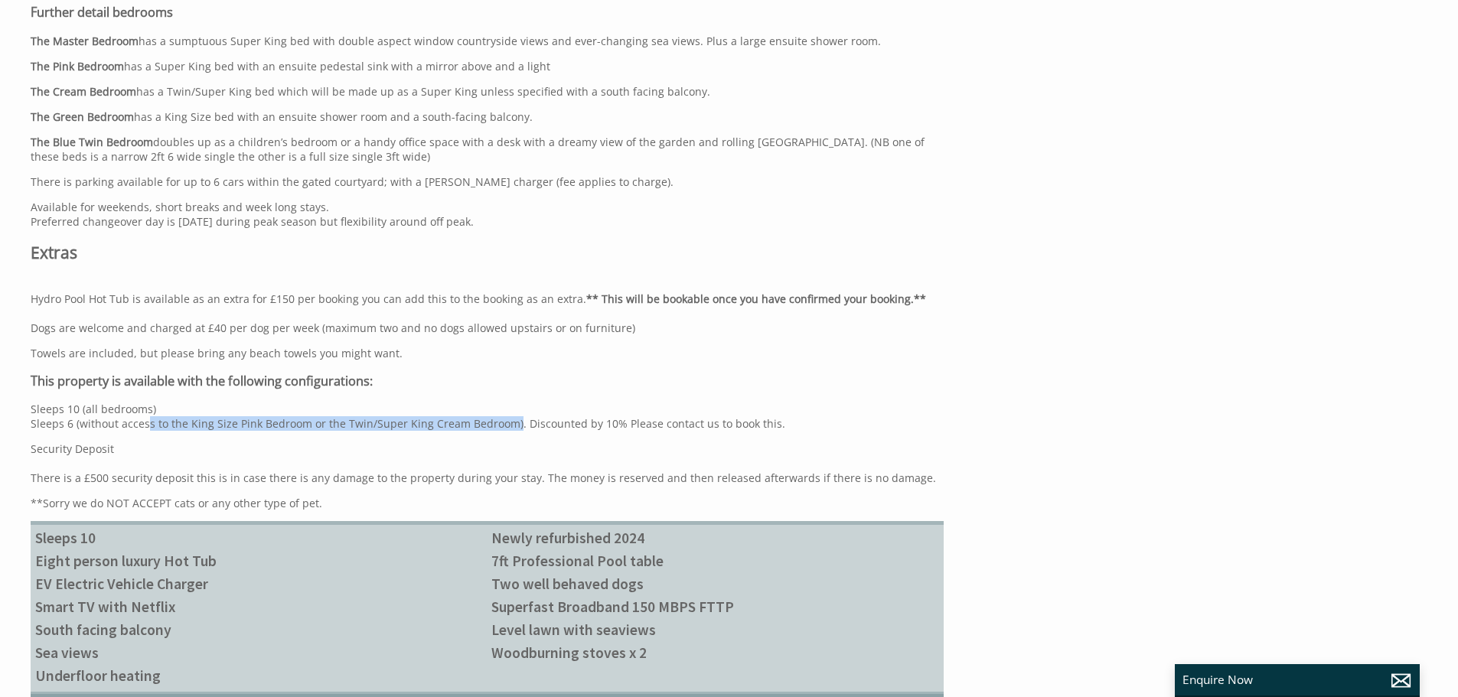
scroll to position [1455, 0]
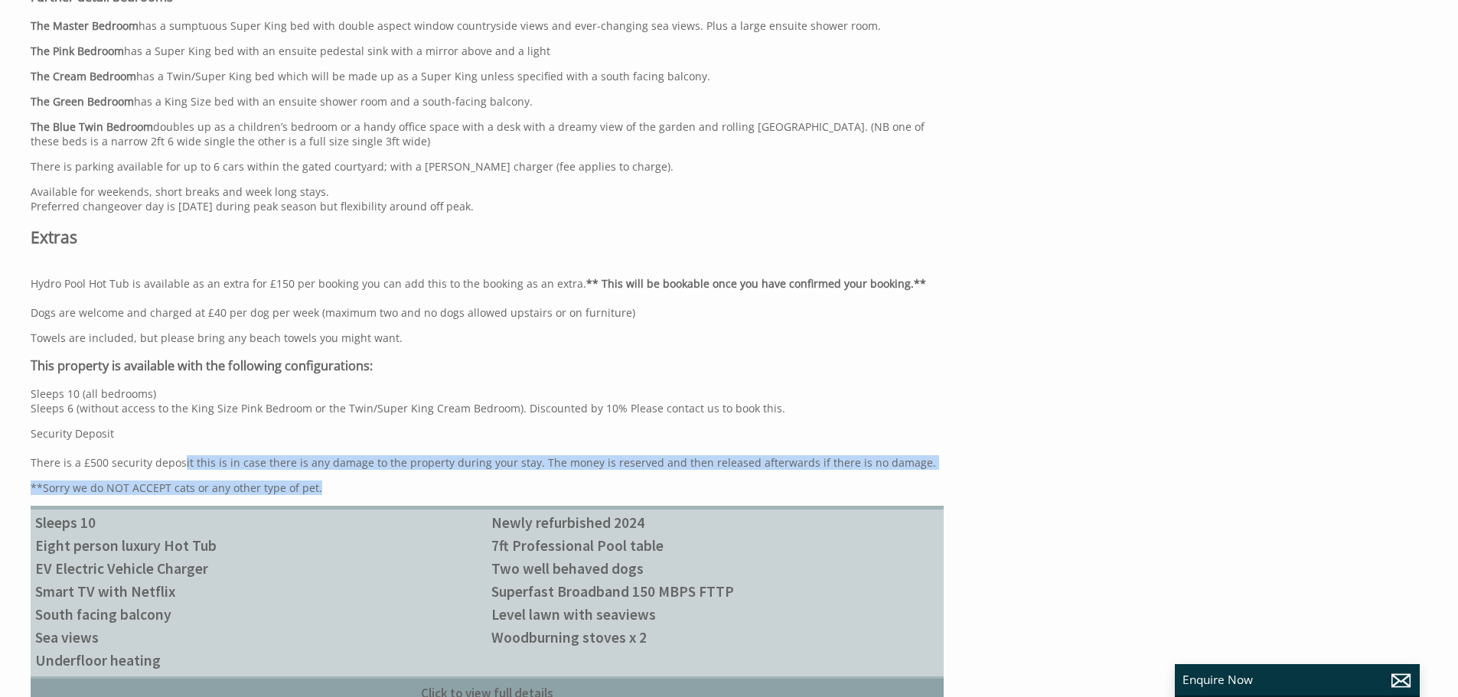
drag, startPoint x: 174, startPoint y: 426, endPoint x: 660, endPoint y: 443, distance: 486.5
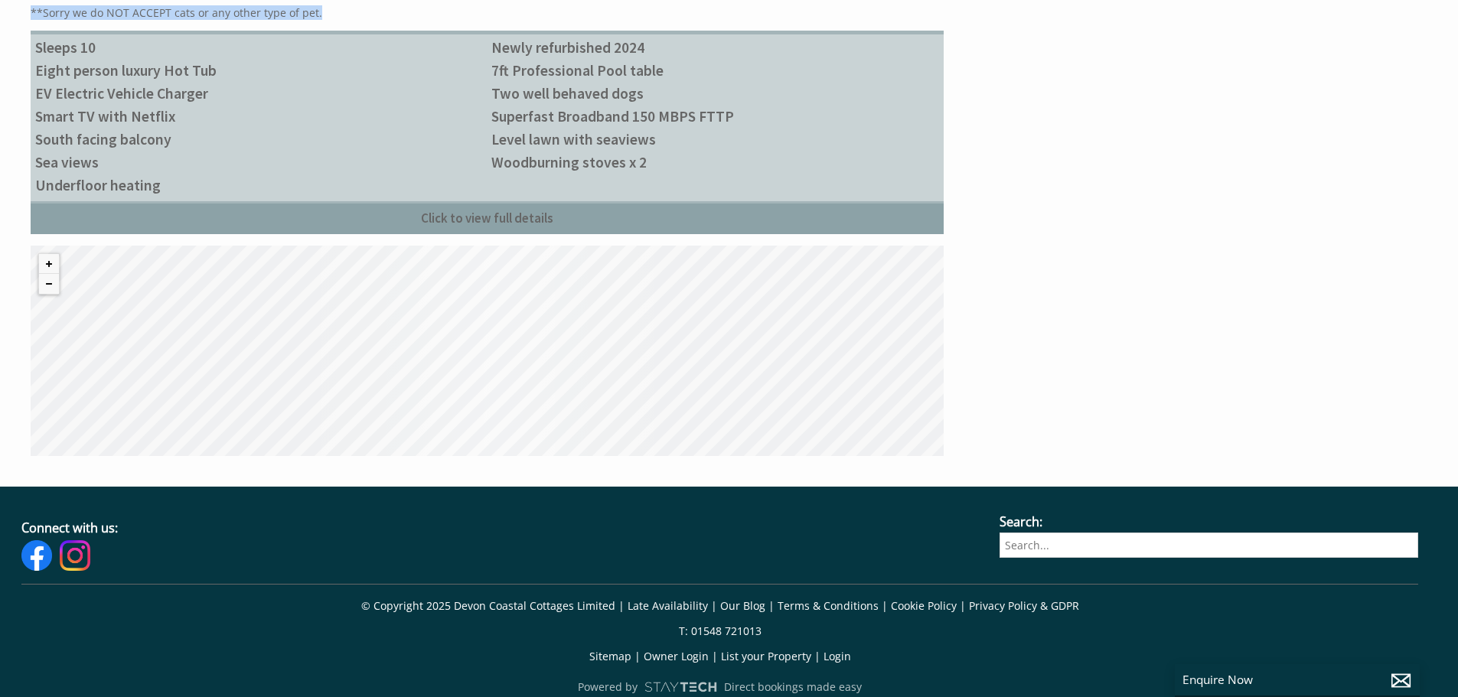
scroll to position [1941, 0]
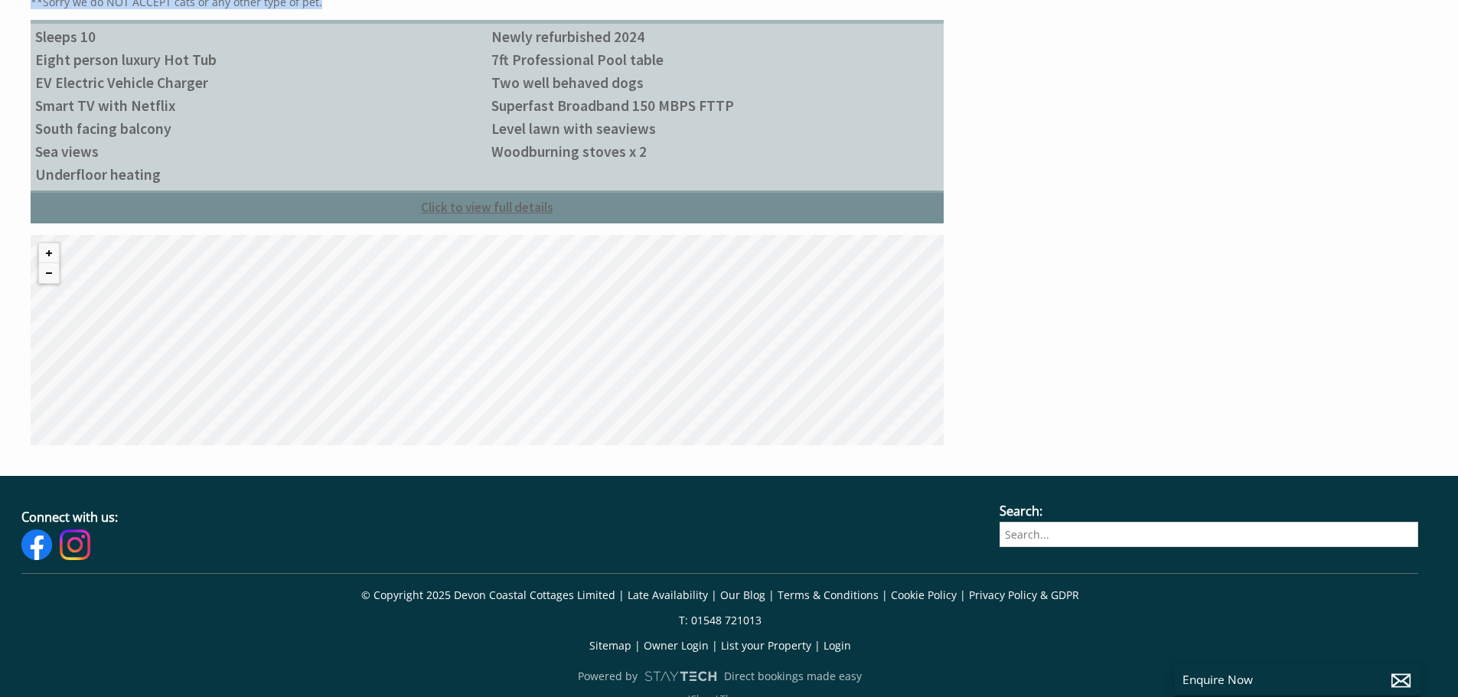
click at [535, 191] on link "Click to view full details" at bounding box center [487, 207] width 913 height 33
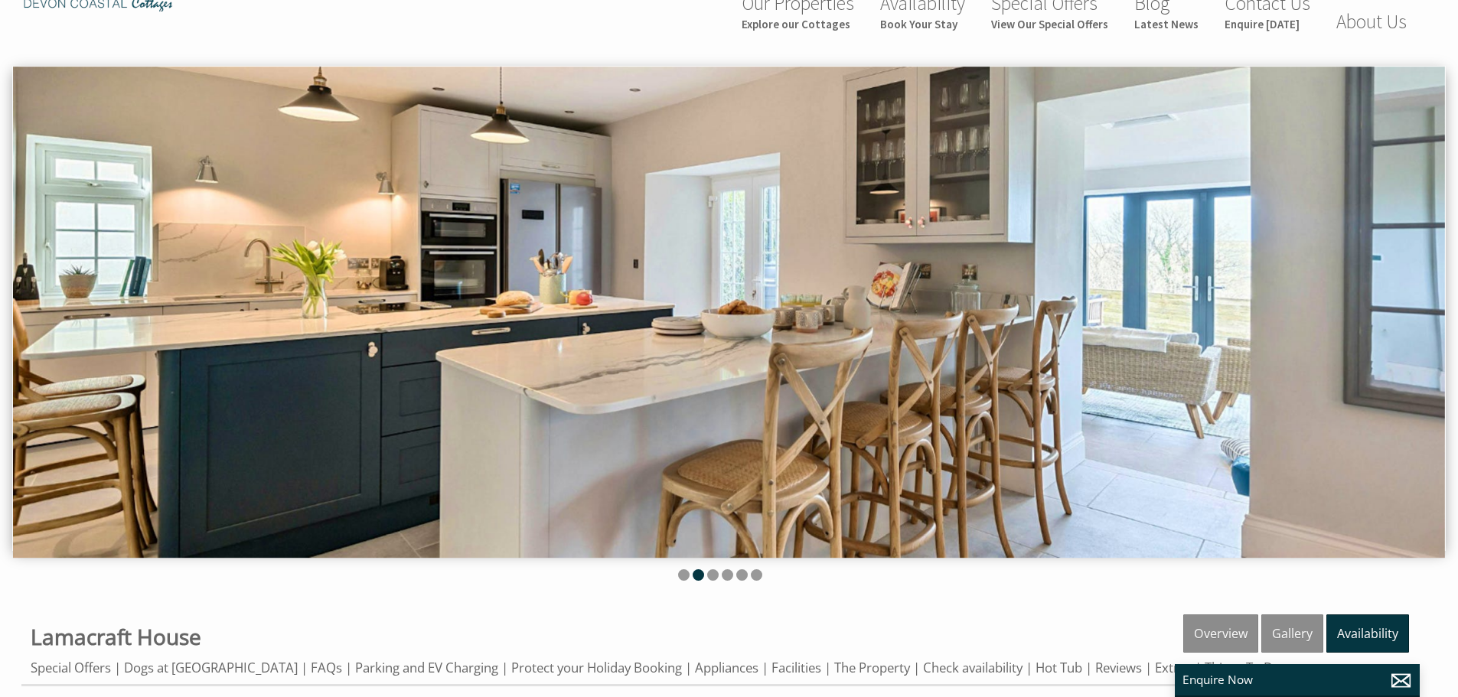
scroll to position [27, 0]
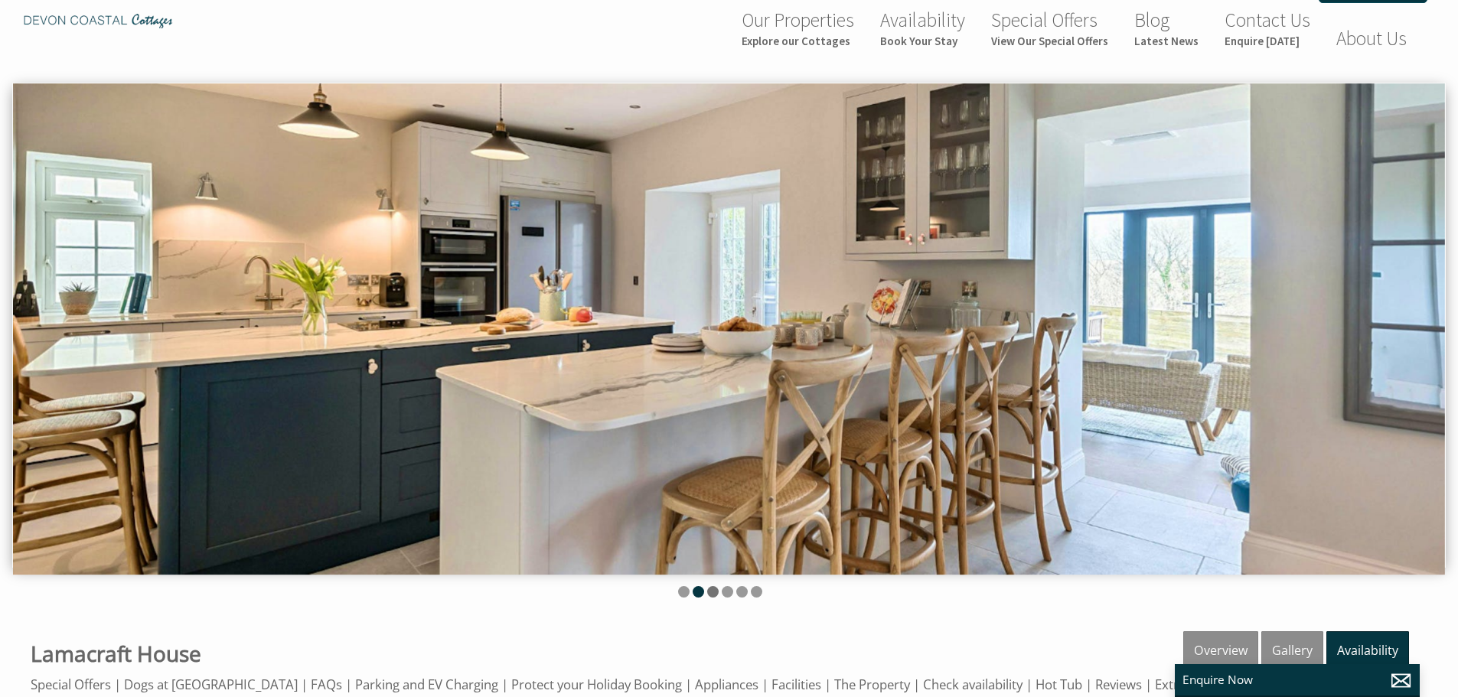
click at [710, 595] on li at bounding box center [712, 591] width 11 height 11
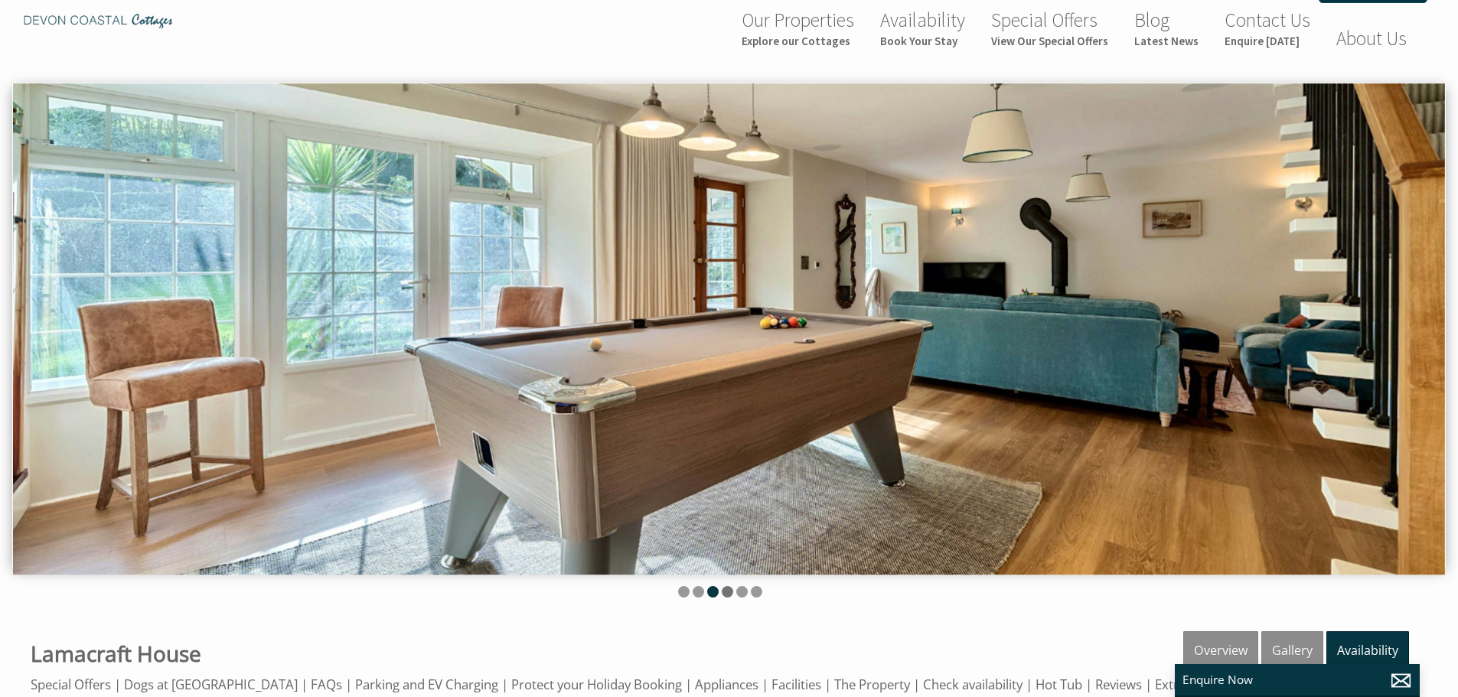
click at [728, 595] on li at bounding box center [727, 591] width 11 height 11
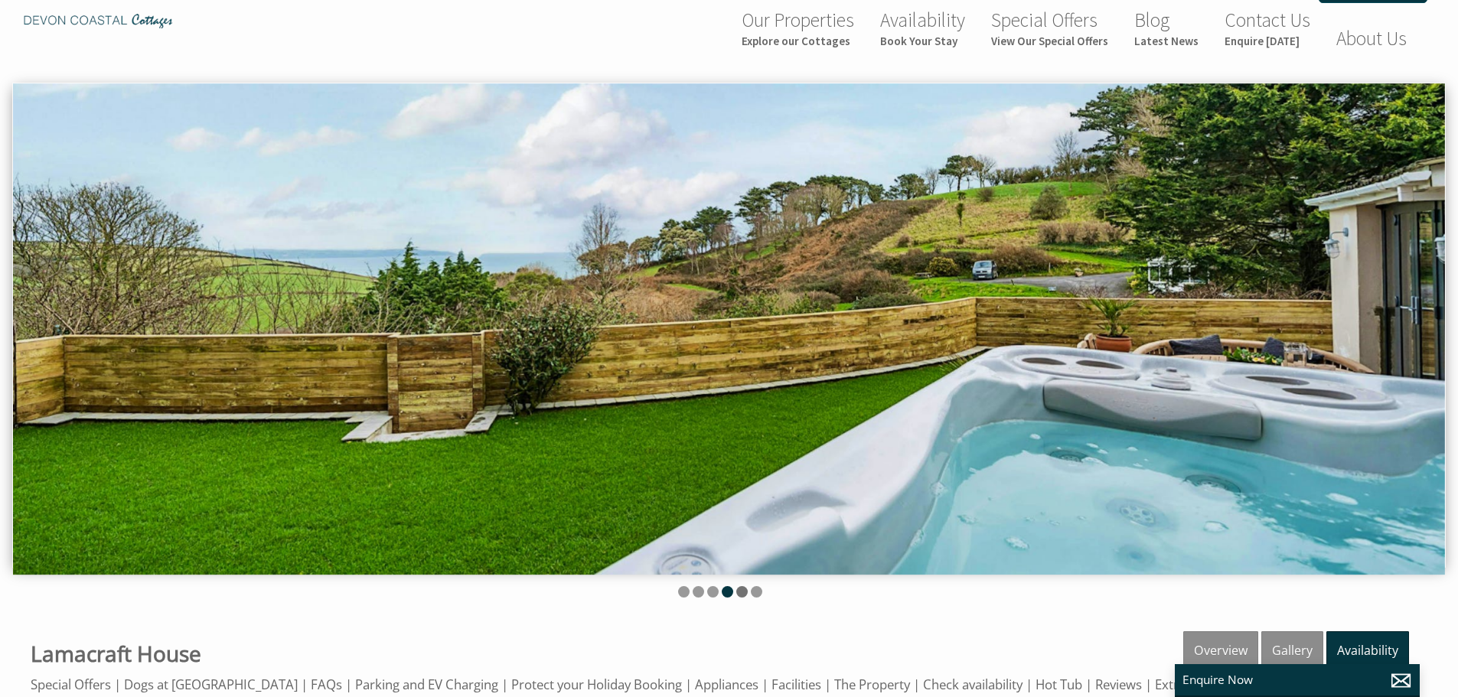
click at [746, 595] on li at bounding box center [742, 591] width 11 height 11
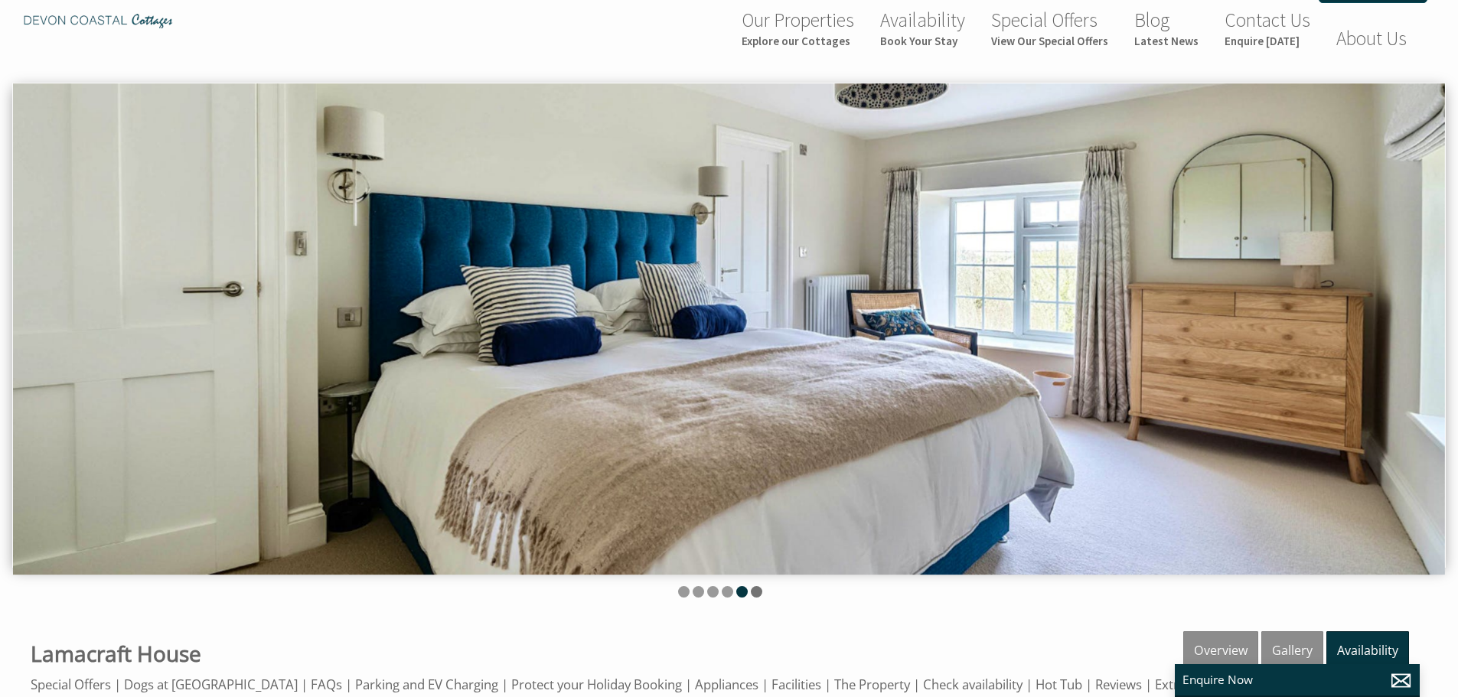
click at [759, 595] on li at bounding box center [756, 591] width 11 height 11
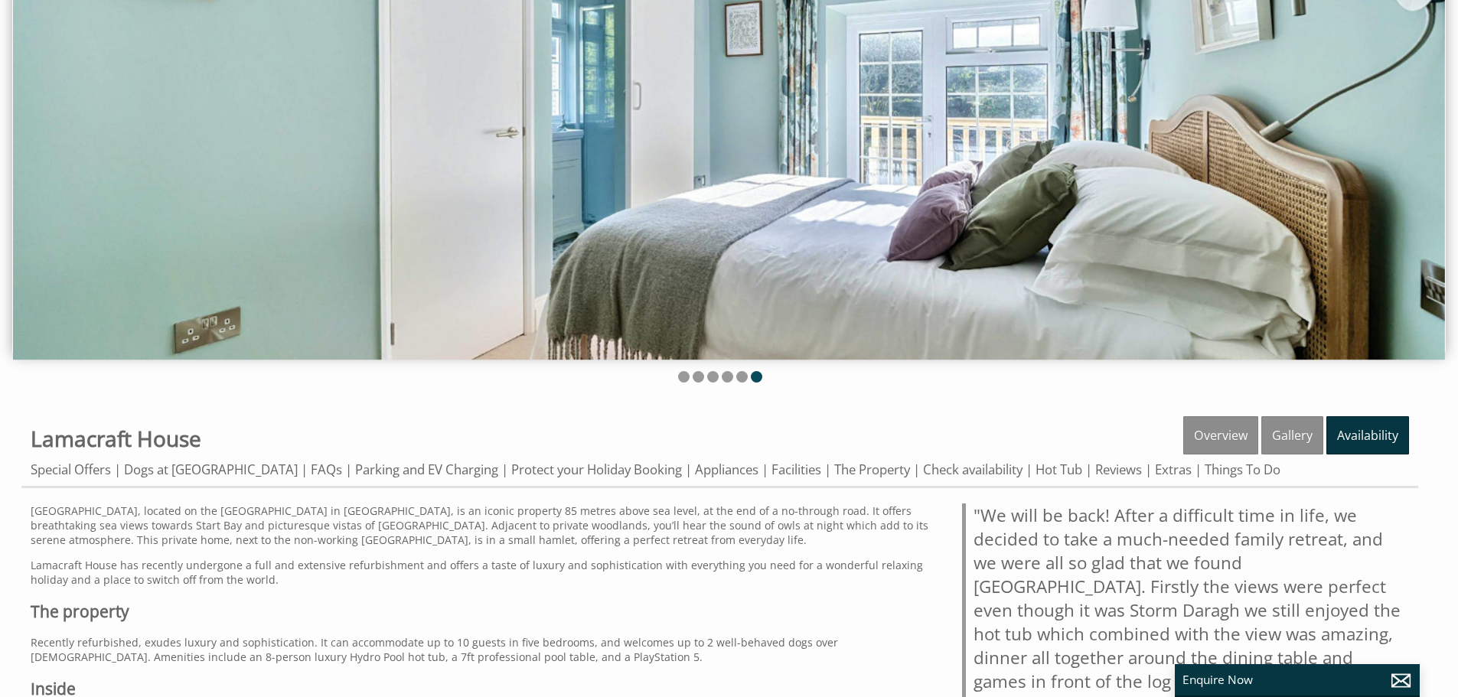
scroll to position [256, 0]
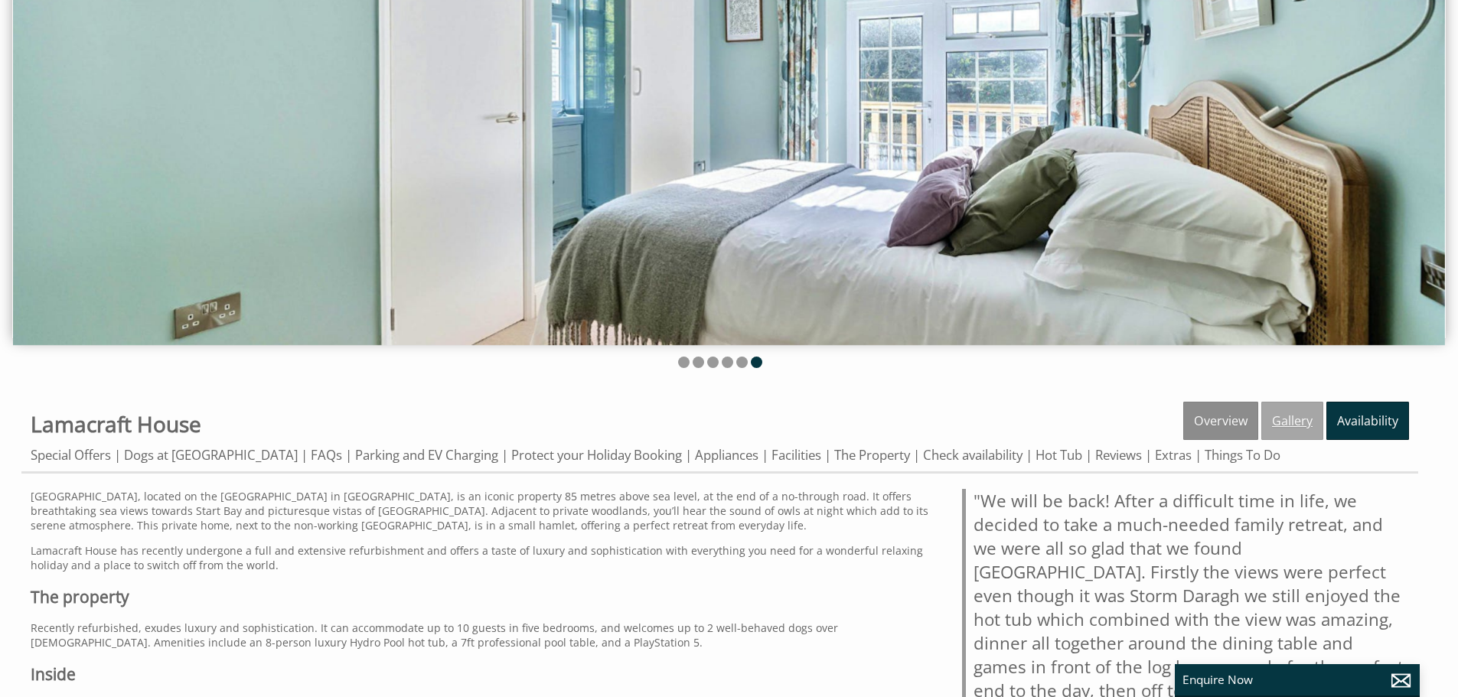
click at [1302, 429] on link "Gallery" at bounding box center [1293, 421] width 62 height 38
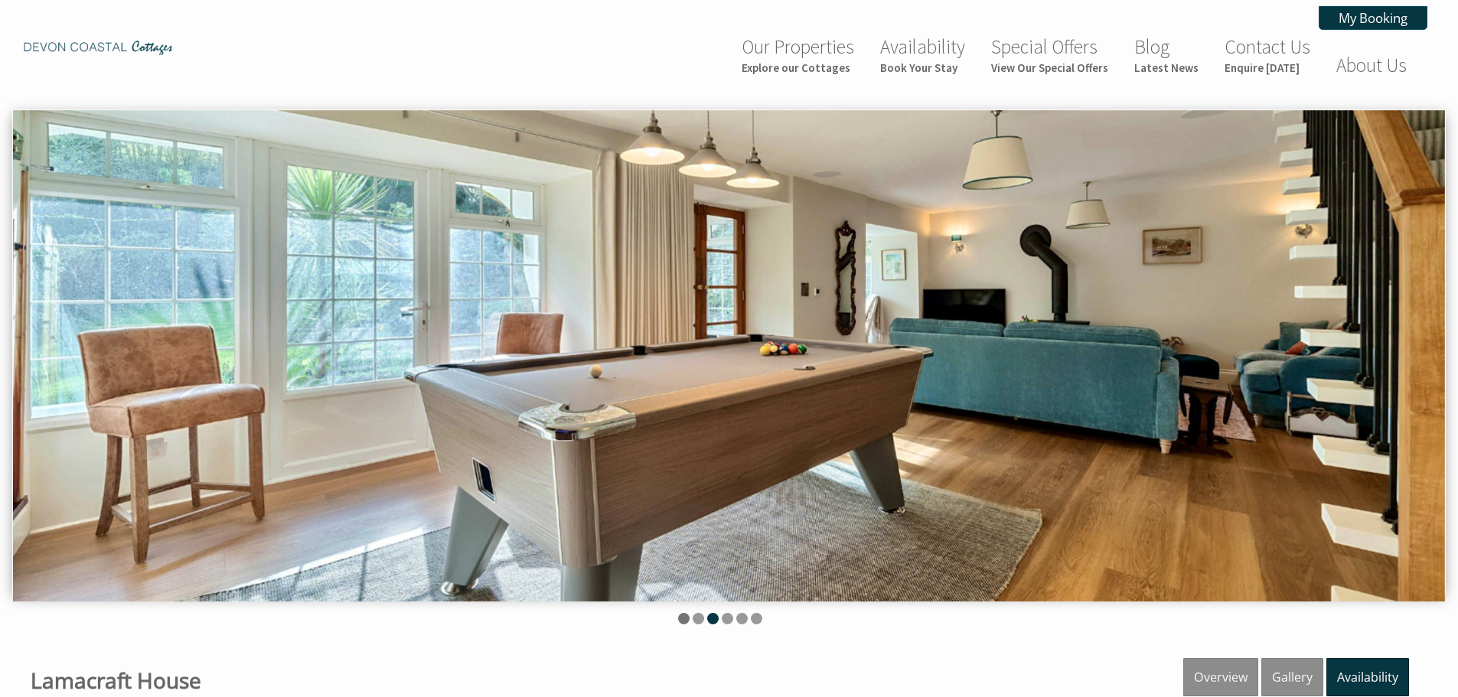
click at [687, 617] on li at bounding box center [683, 618] width 11 height 11
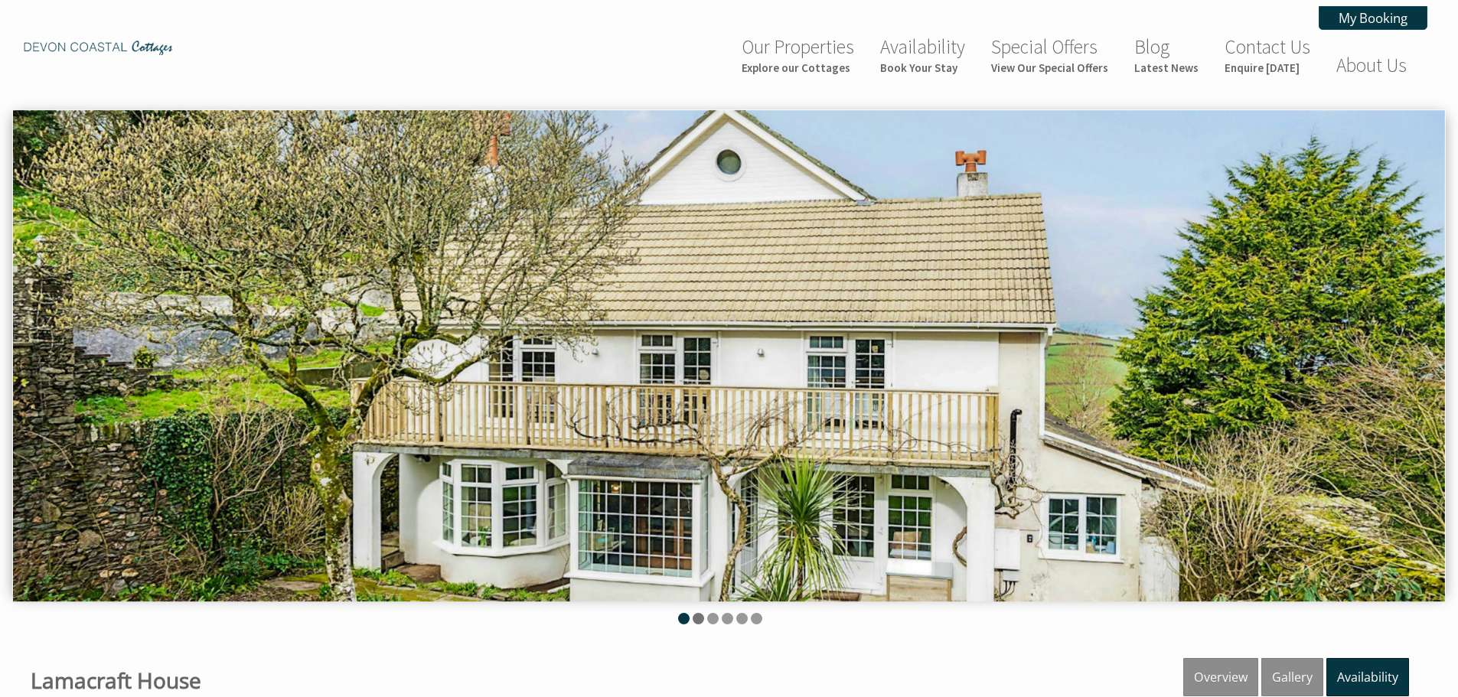
click at [696, 619] on li at bounding box center [698, 618] width 11 height 11
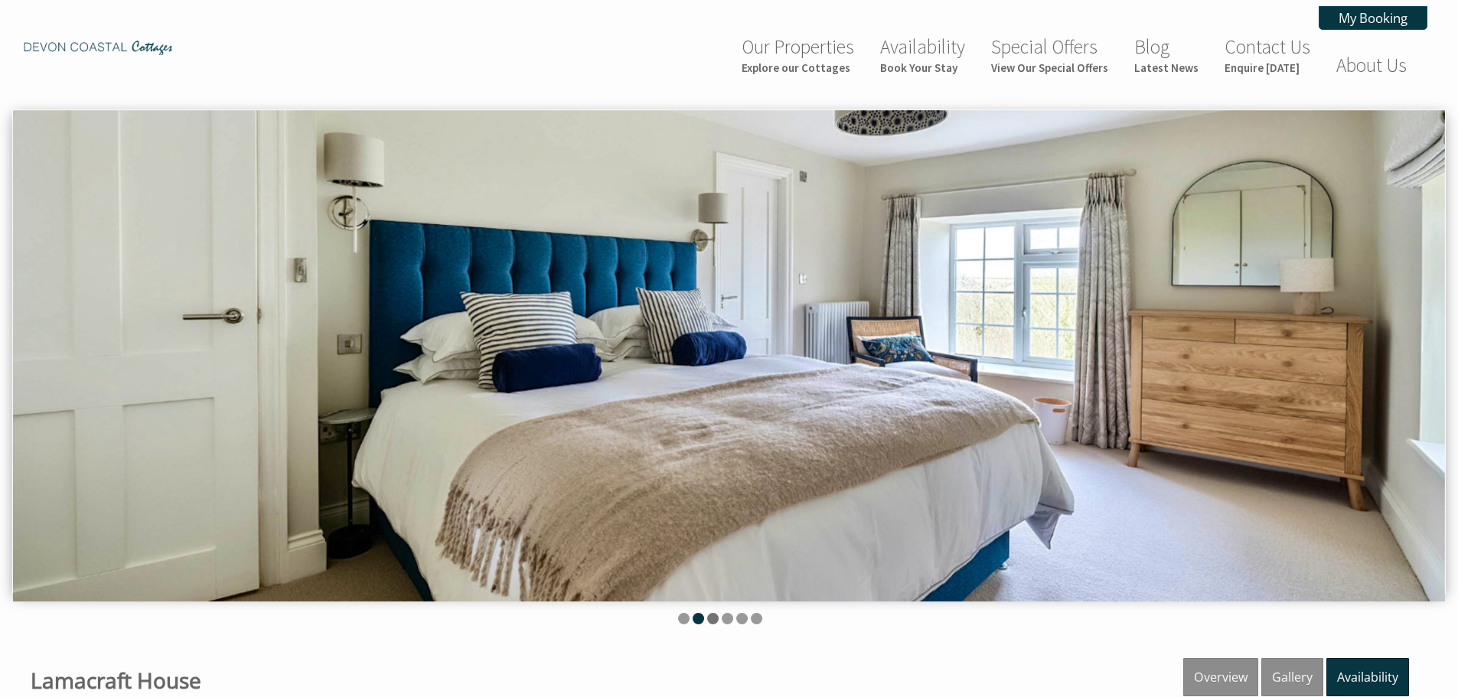
click at [712, 619] on li at bounding box center [712, 618] width 11 height 11
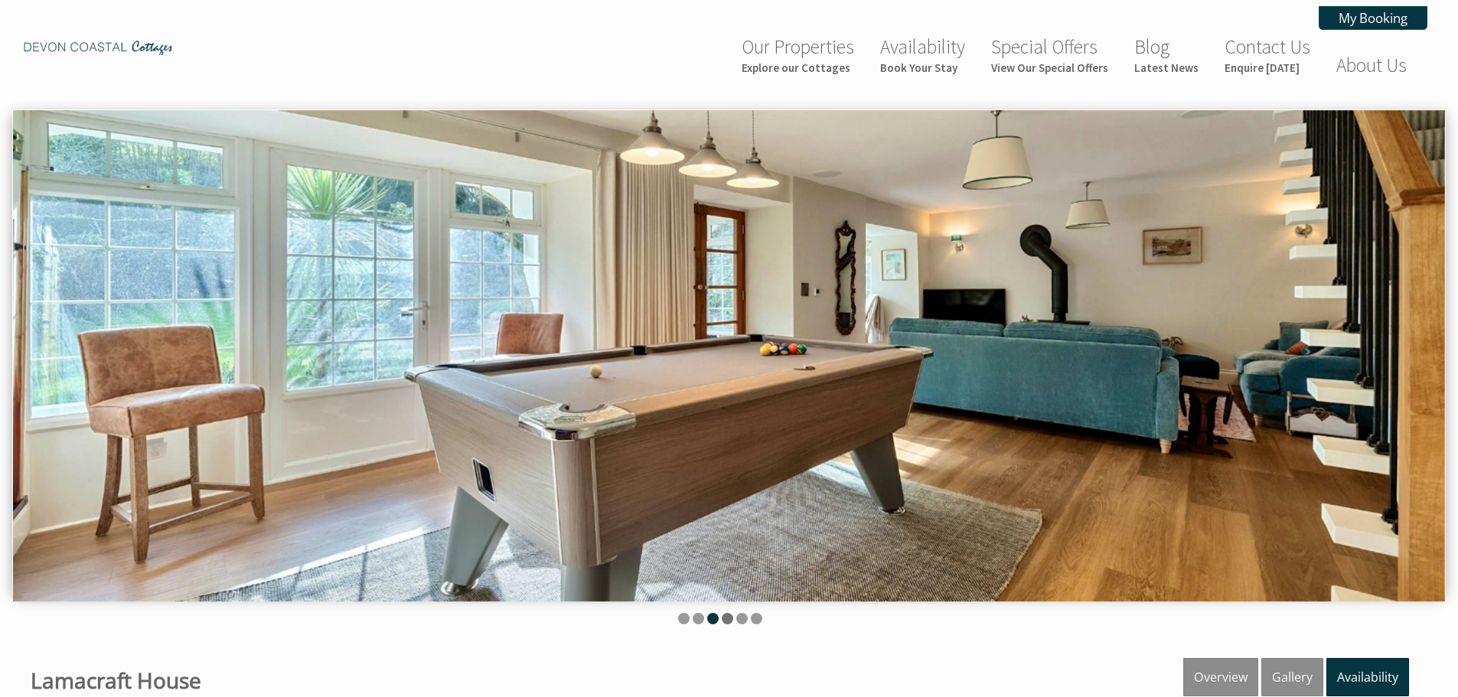
click at [722, 620] on li at bounding box center [727, 618] width 11 height 11
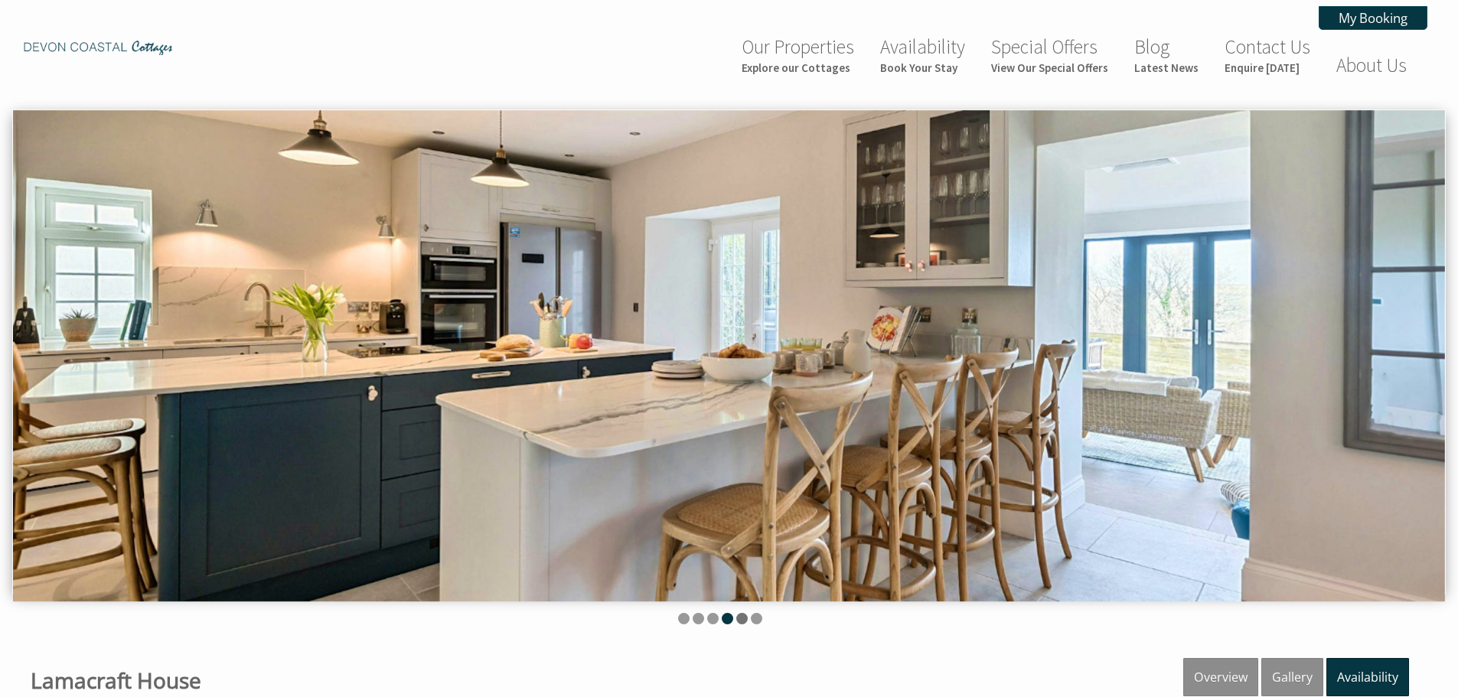
click at [739, 622] on li at bounding box center [742, 618] width 11 height 11
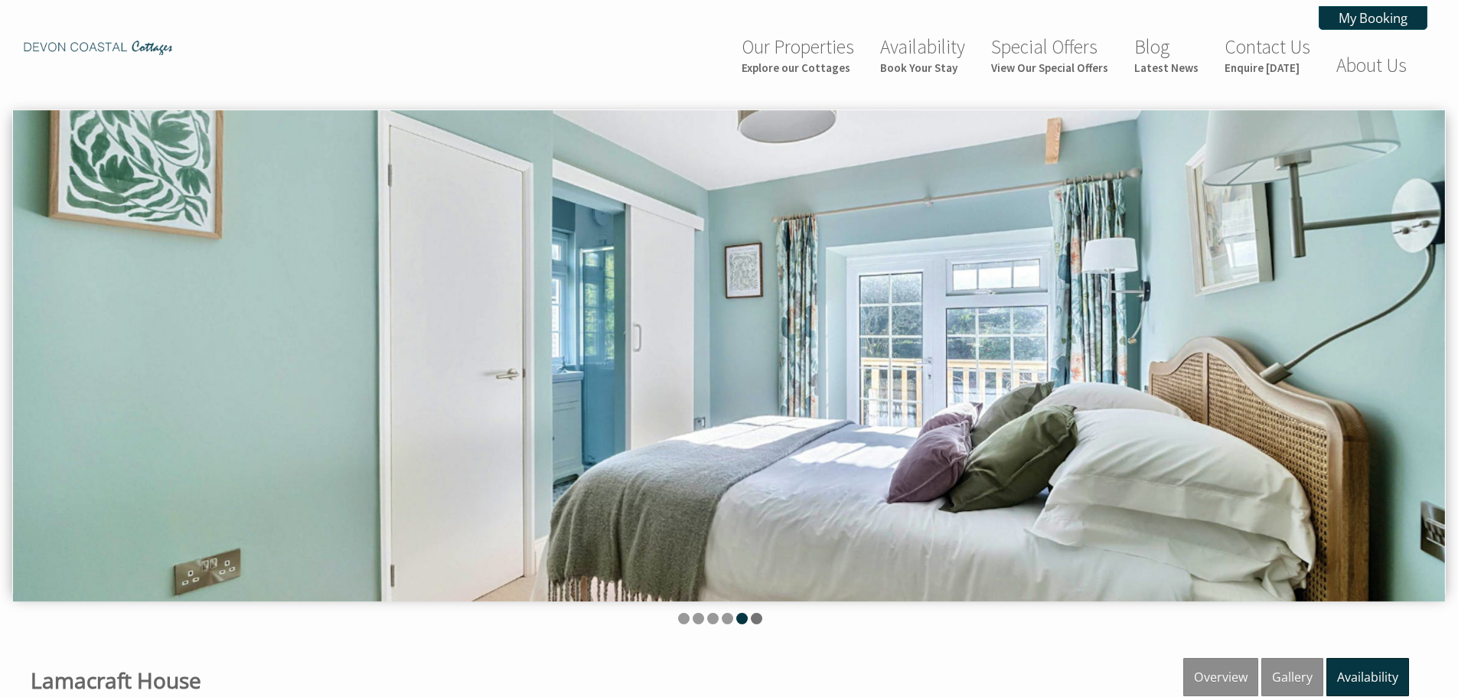
click at [762, 621] on li at bounding box center [756, 618] width 11 height 11
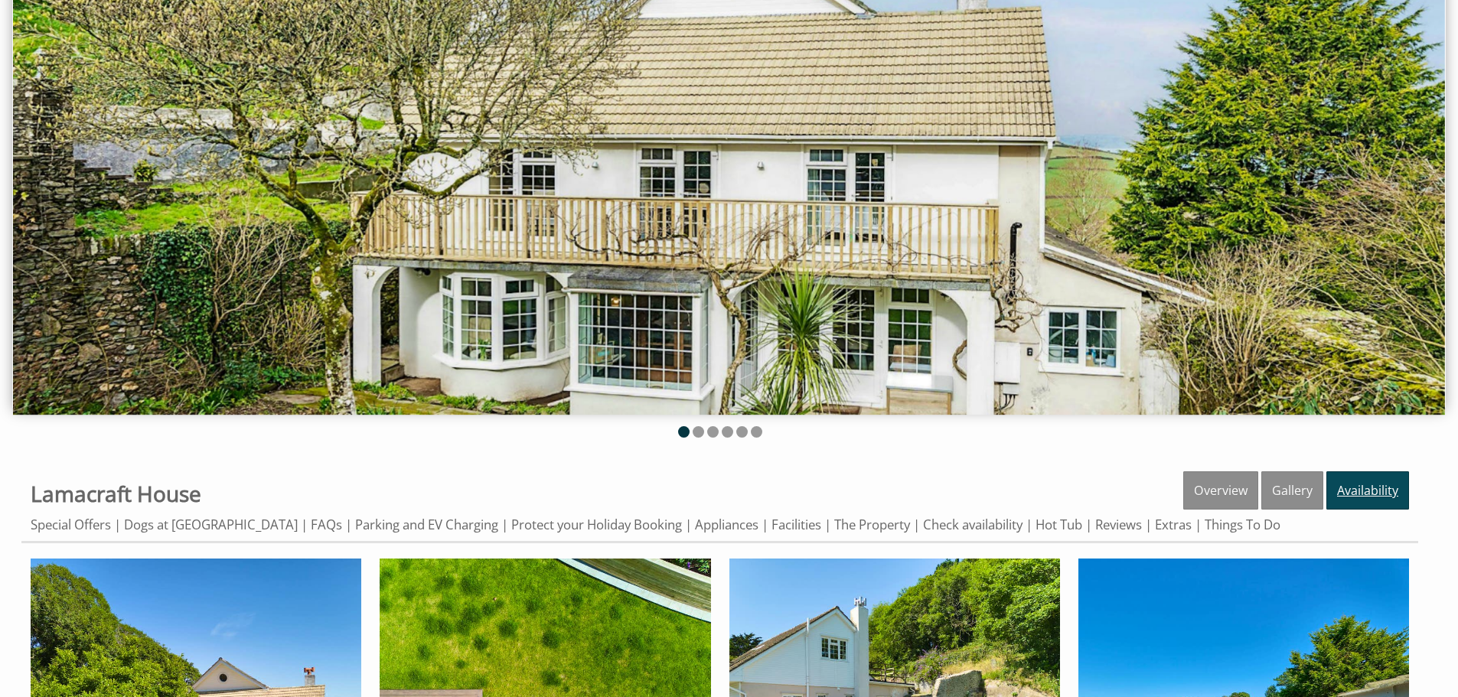
scroll to position [536, 0]
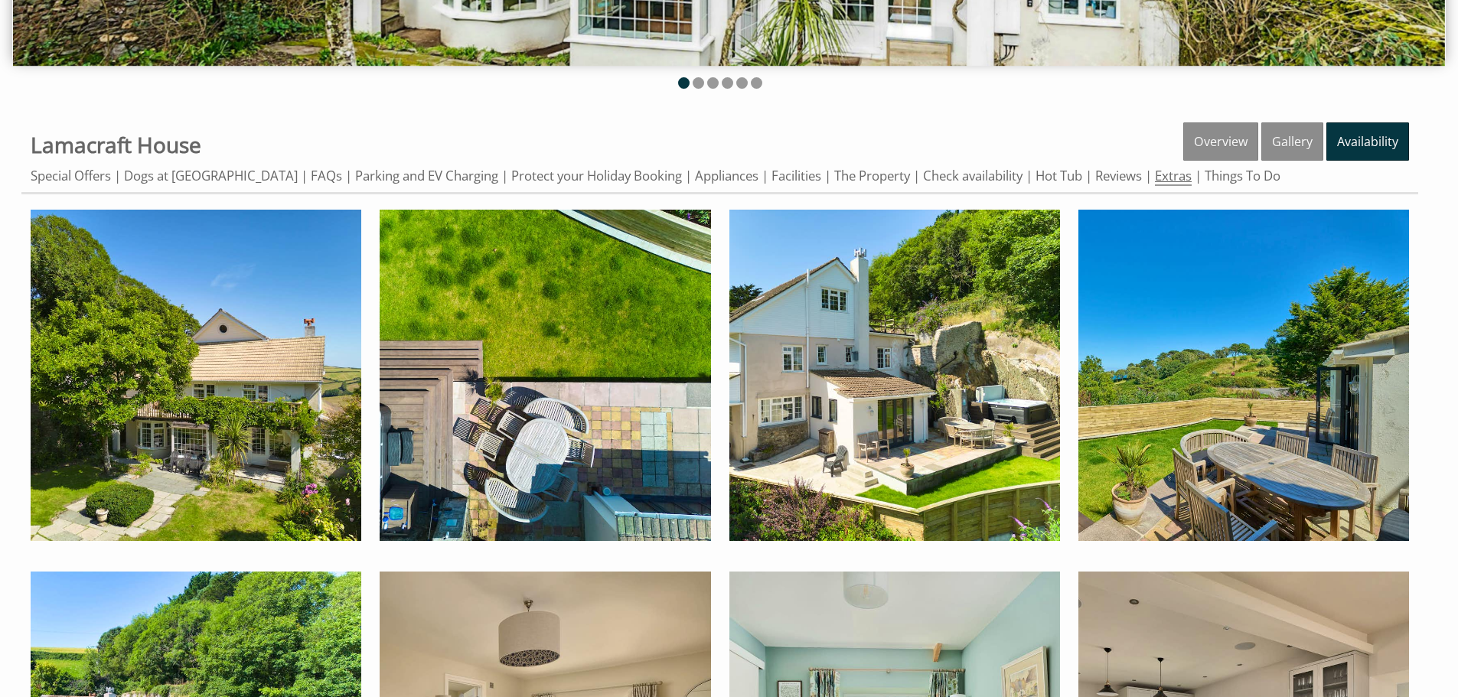
click at [1174, 179] on link "Extras" at bounding box center [1173, 176] width 37 height 19
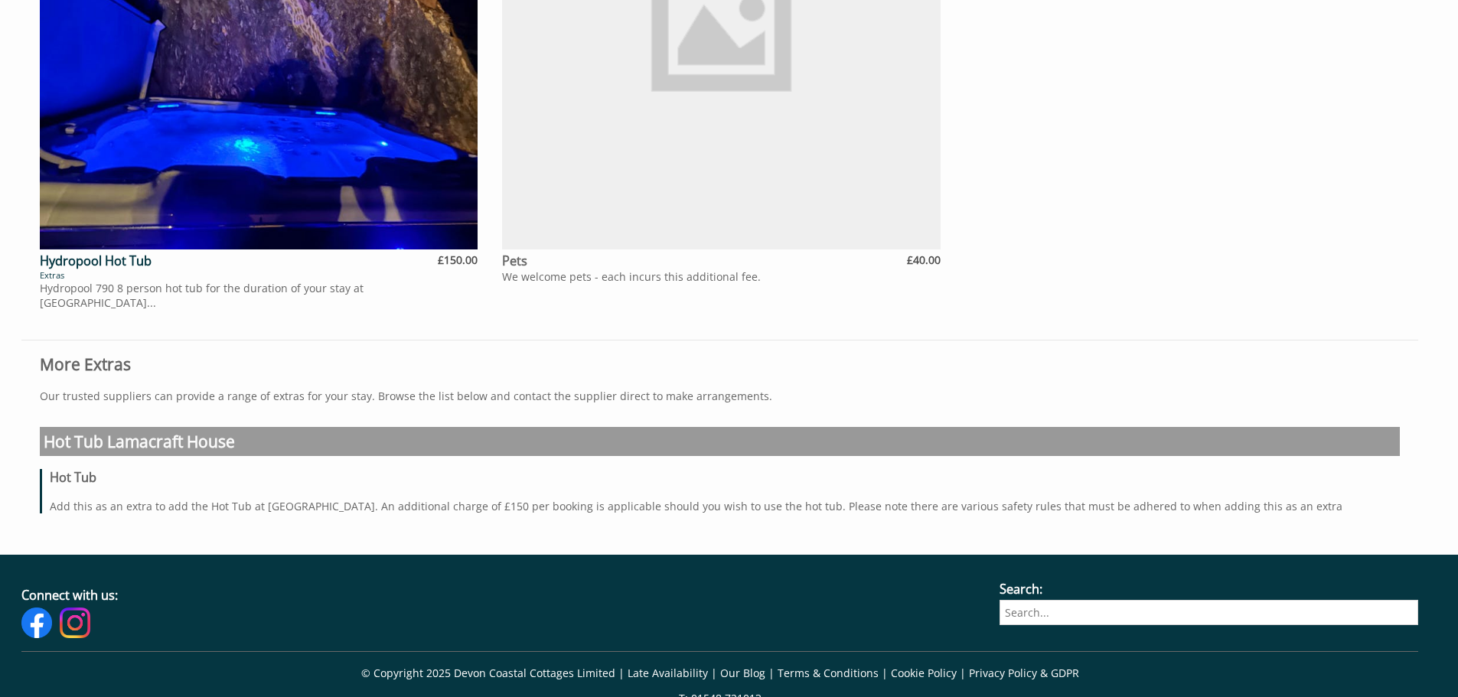
scroll to position [1072, 0]
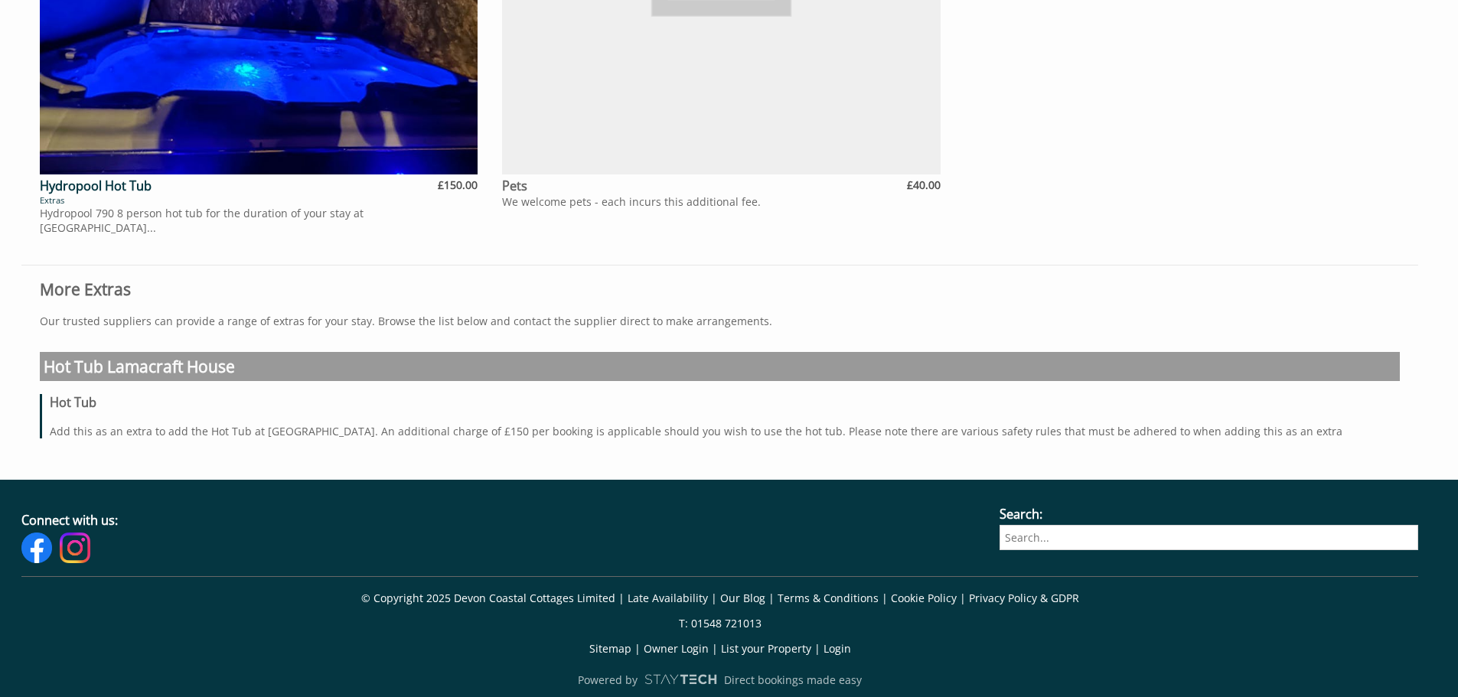
click at [121, 322] on p "Our trusted suppliers can provide a range of extras for your stay. Browse the l…" at bounding box center [720, 321] width 1360 height 15
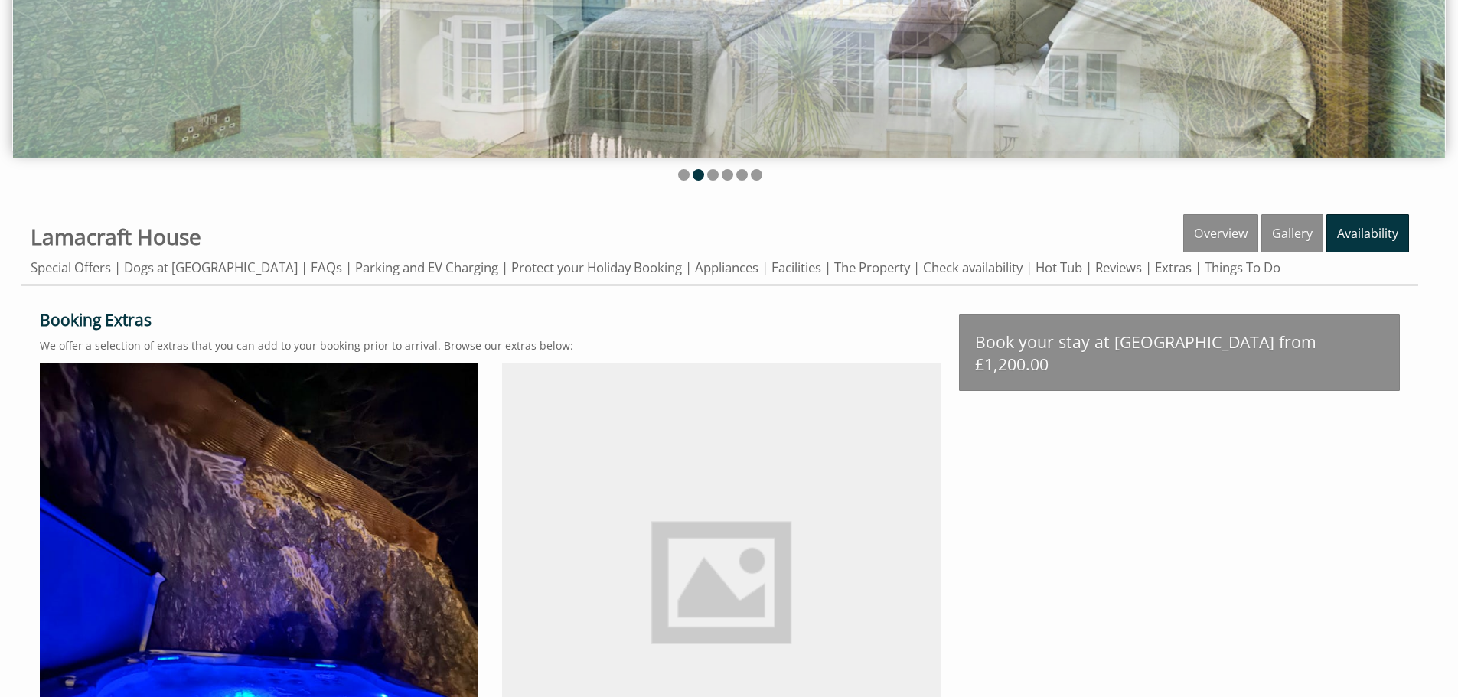
scroll to position [383, 0]
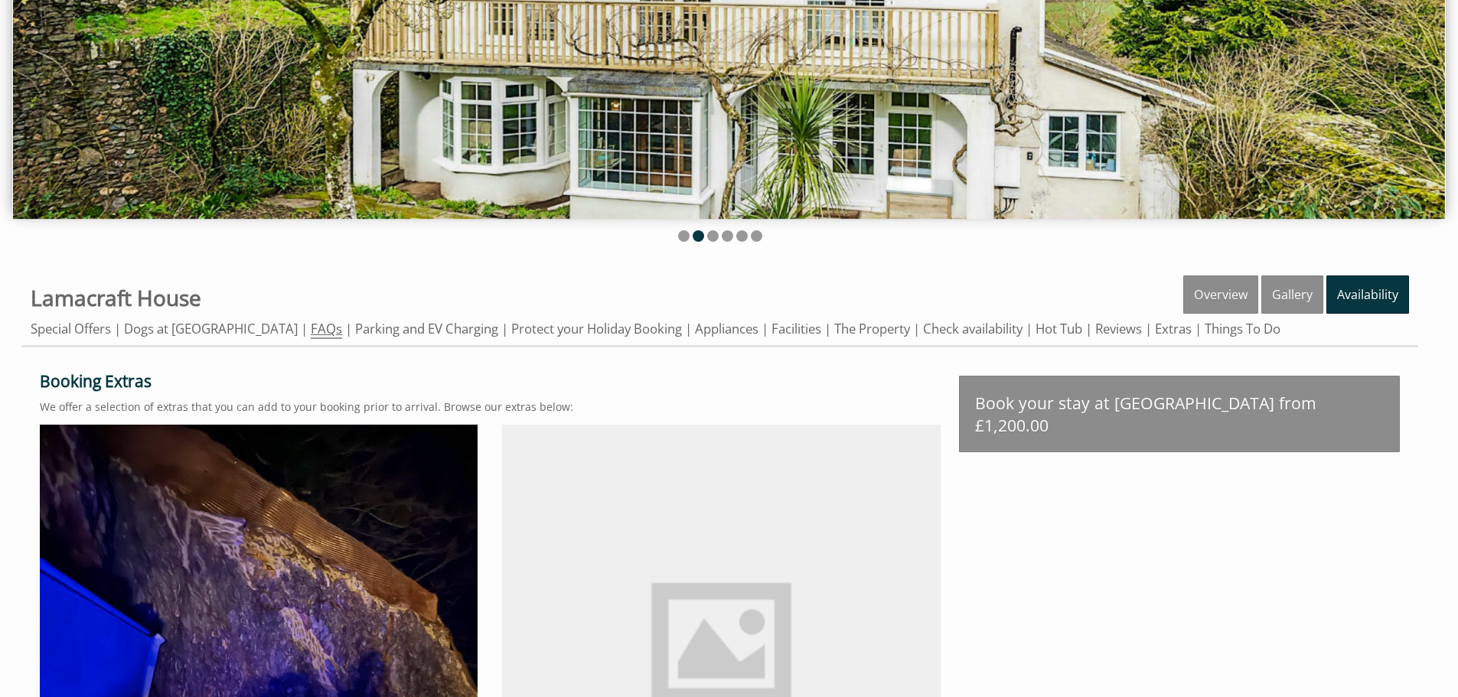
click at [312, 333] on link "FAQs" at bounding box center [326, 329] width 31 height 19
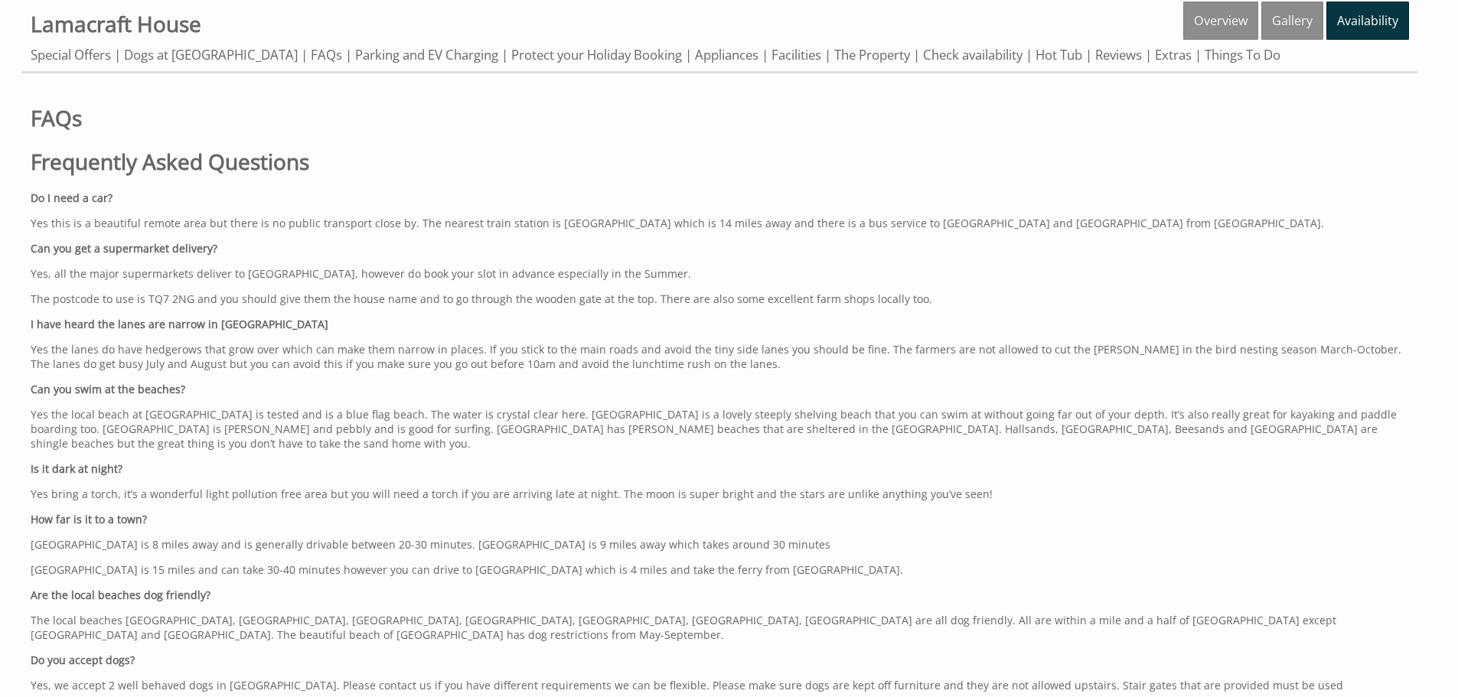
scroll to position [842, 0]
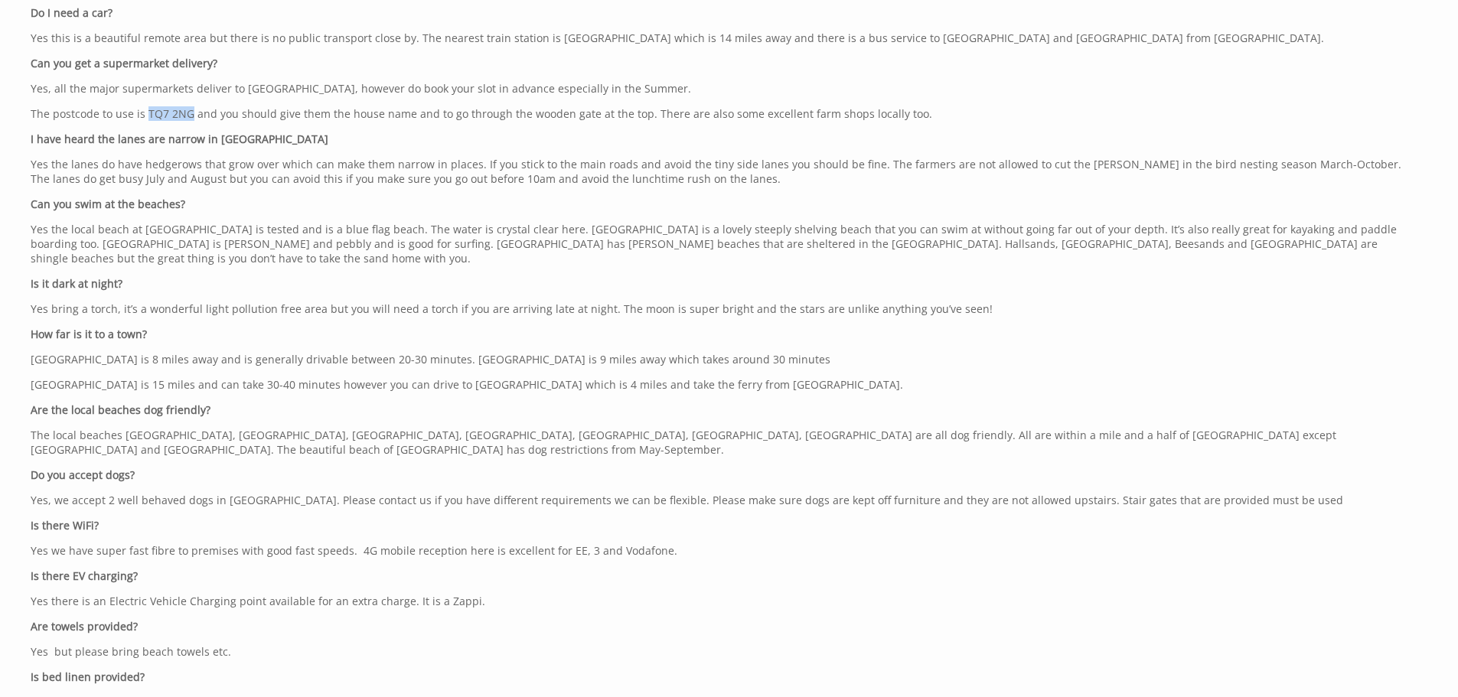
drag, startPoint x: 146, startPoint y: 114, endPoint x: 187, endPoint y: 115, distance: 40.6
click at [187, 115] on p "The postcode to use is TQ7 2NG and you should give them the house name and to g…" at bounding box center [720, 113] width 1379 height 15
copy p "TQ7 2NG"
